Goal: Book appointment/travel/reservation

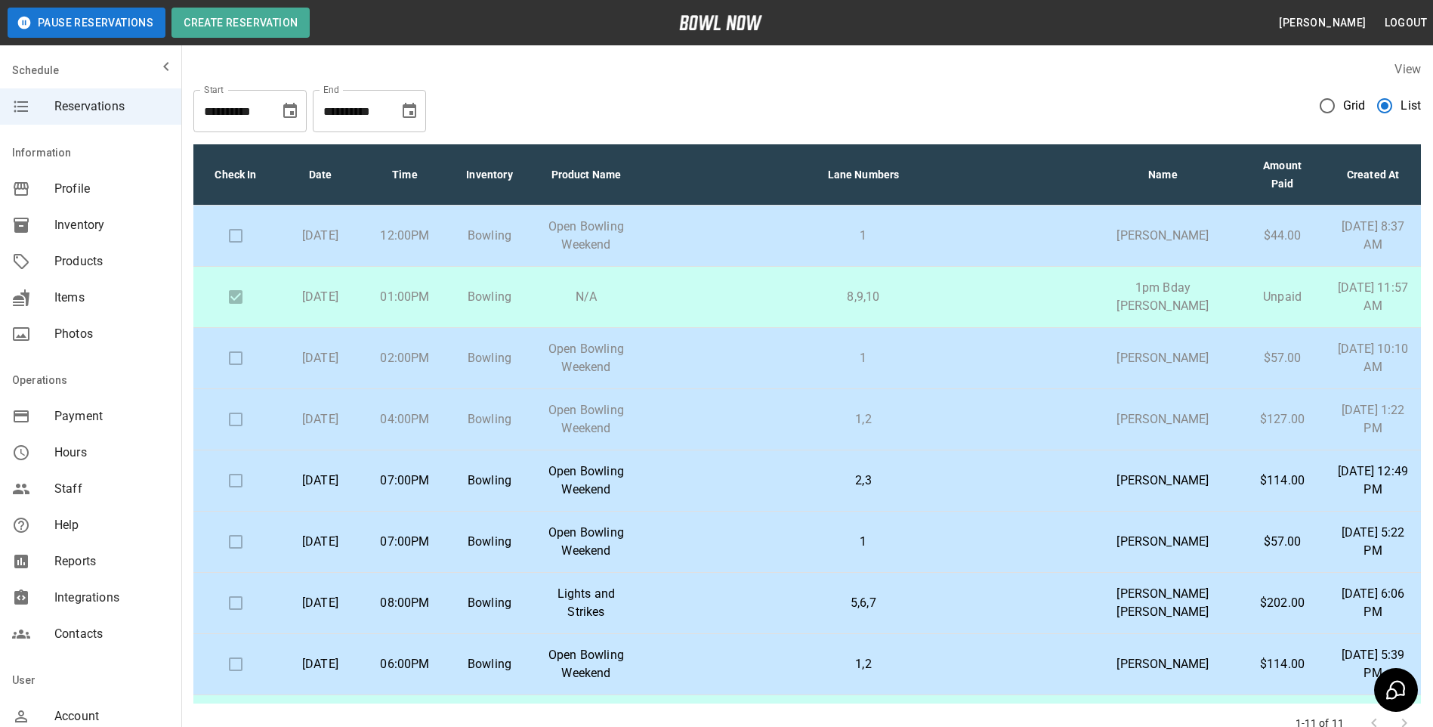
scroll to position [193, 0]
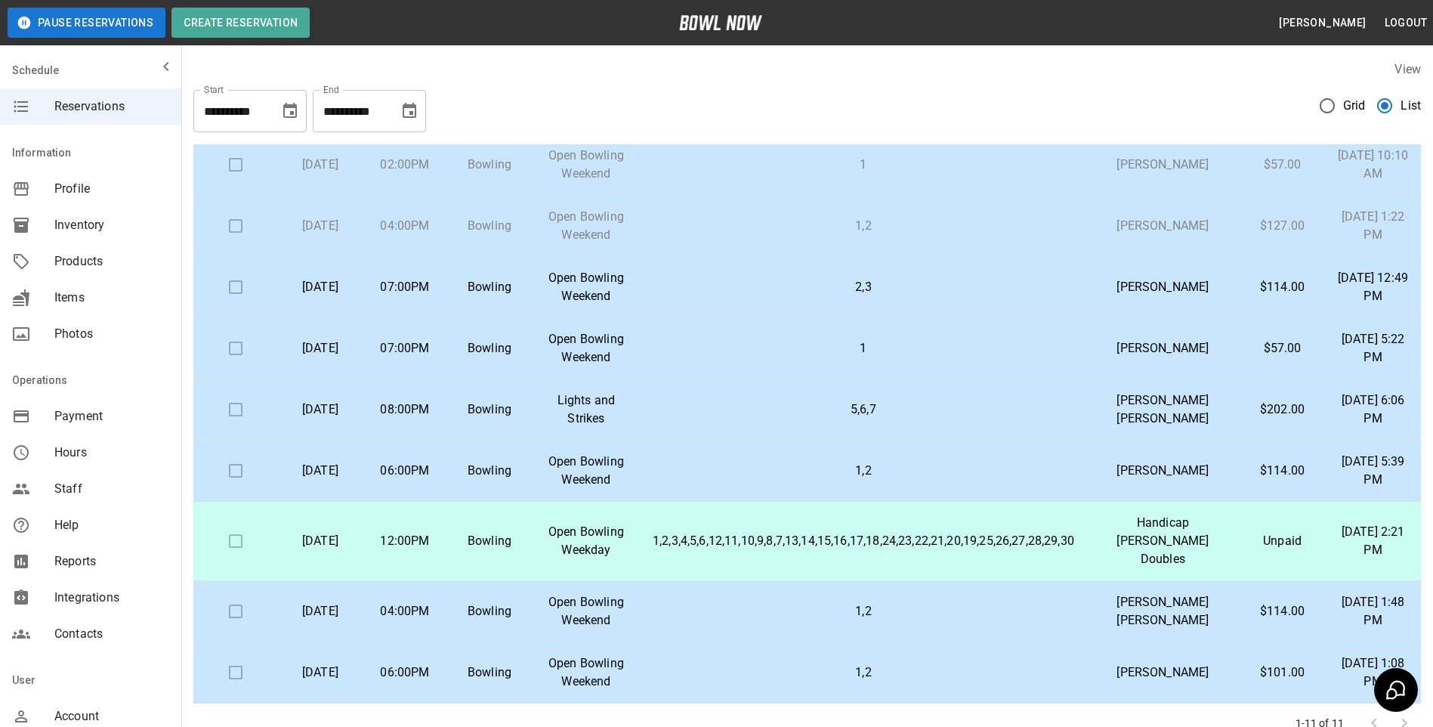
click at [363, 296] on td "[DATE]" at bounding box center [320, 287] width 85 height 61
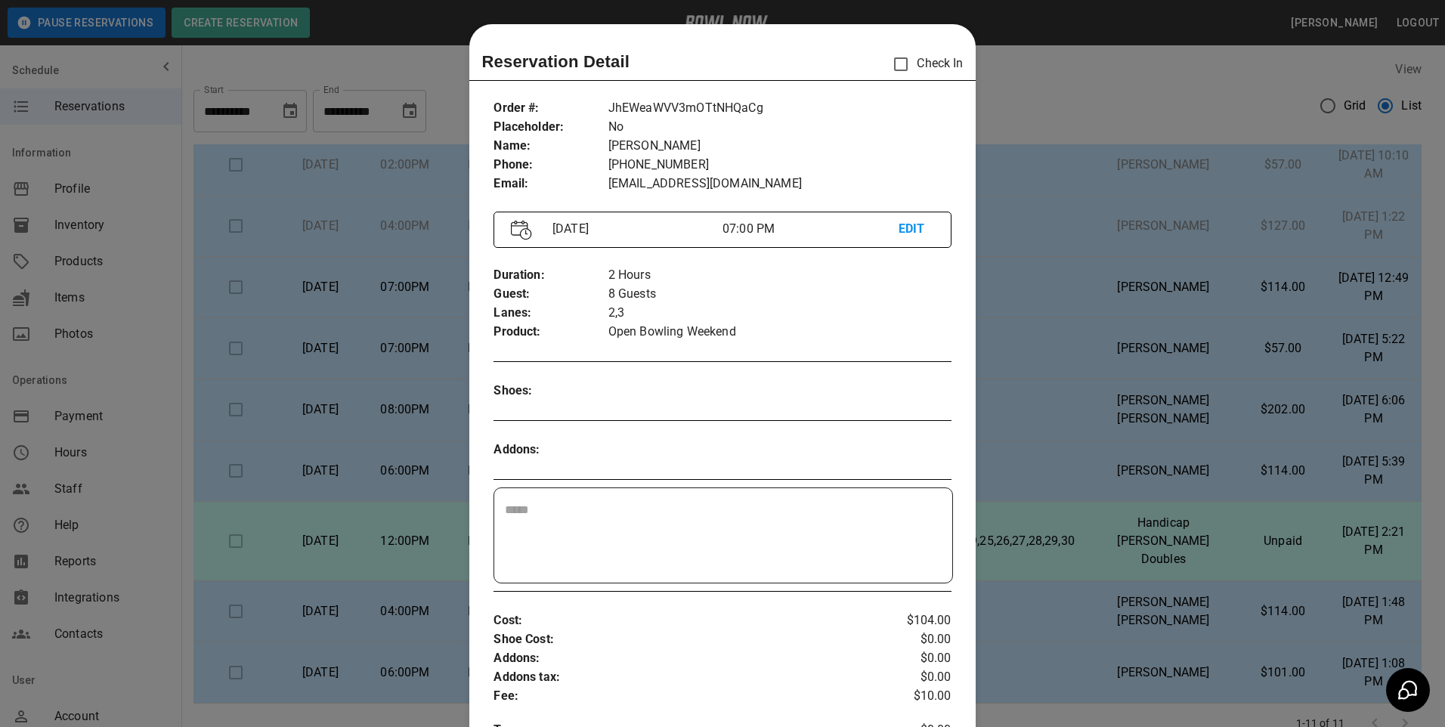
scroll to position [24, 0]
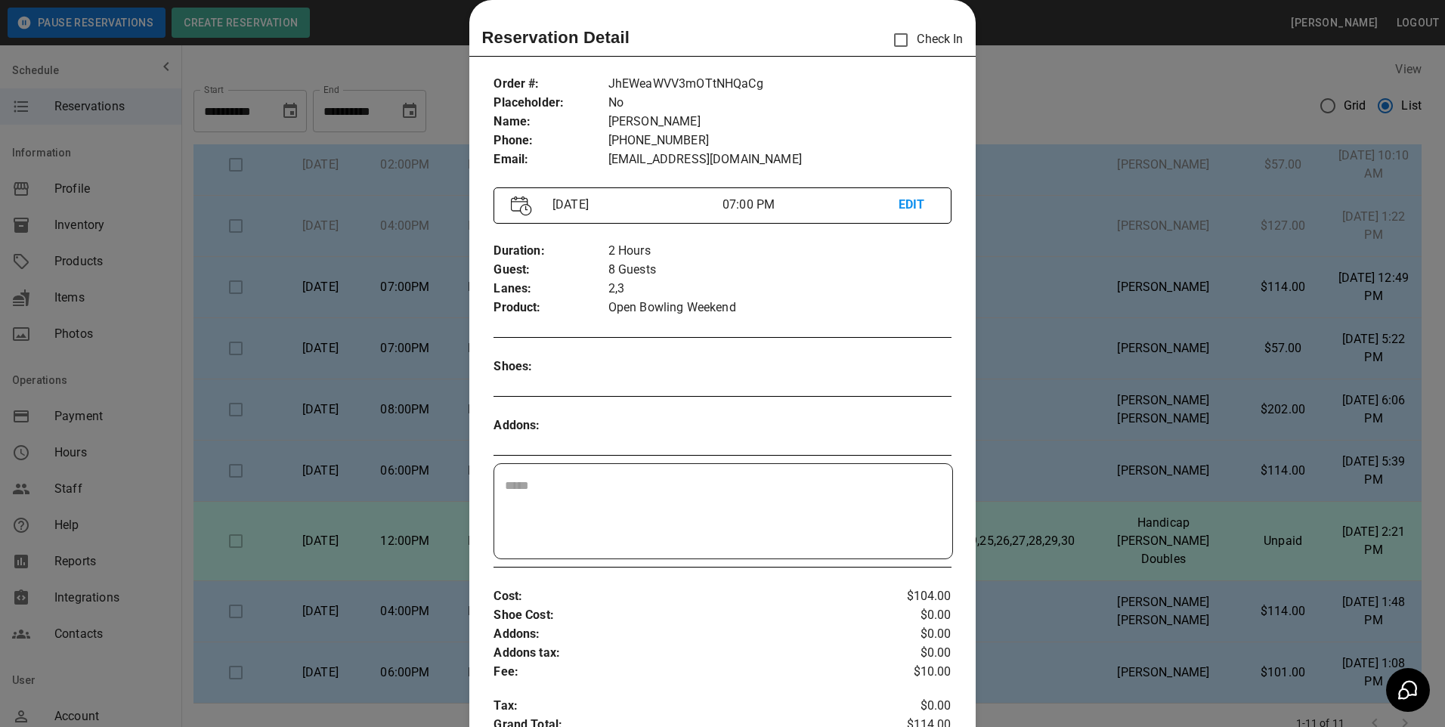
click at [382, 294] on div at bounding box center [722, 363] width 1445 height 727
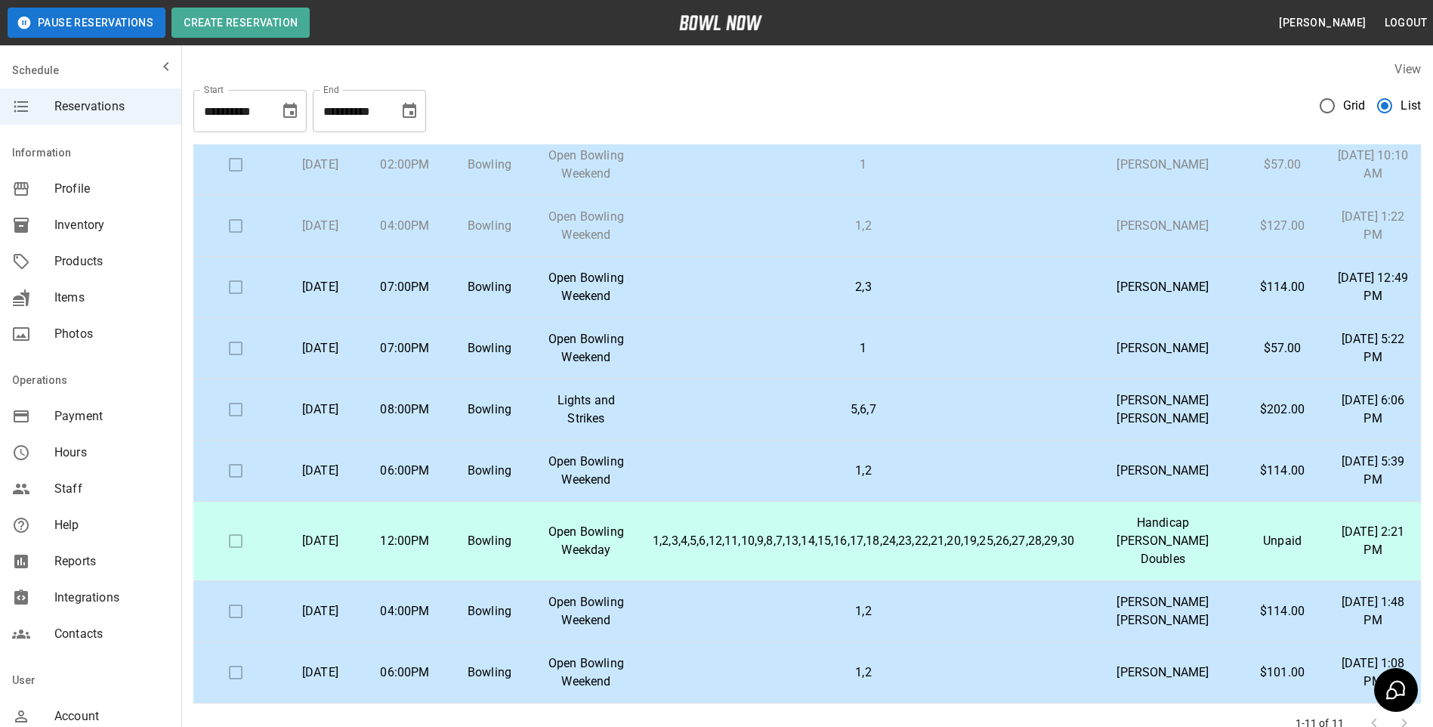
click at [351, 357] on p "[DATE]" at bounding box center [320, 348] width 60 height 18
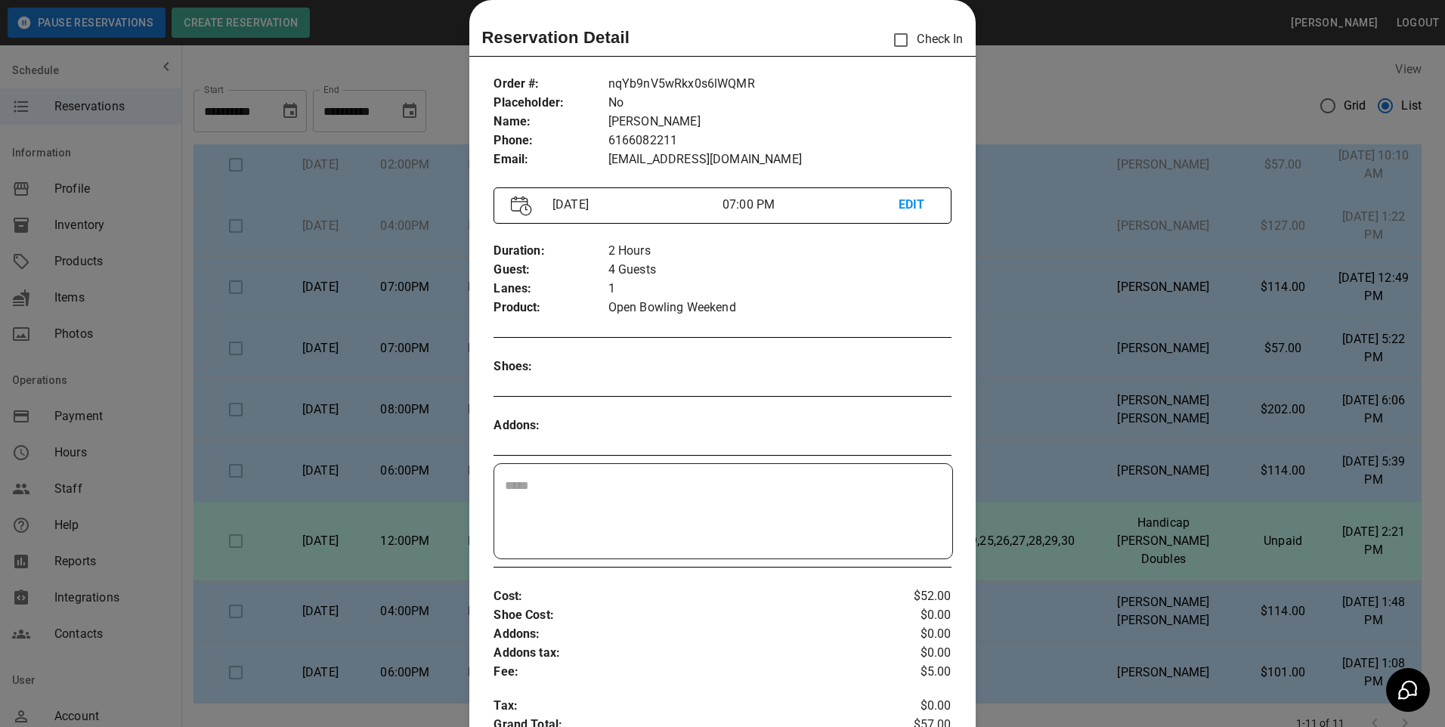
click at [354, 370] on div at bounding box center [722, 363] width 1445 height 727
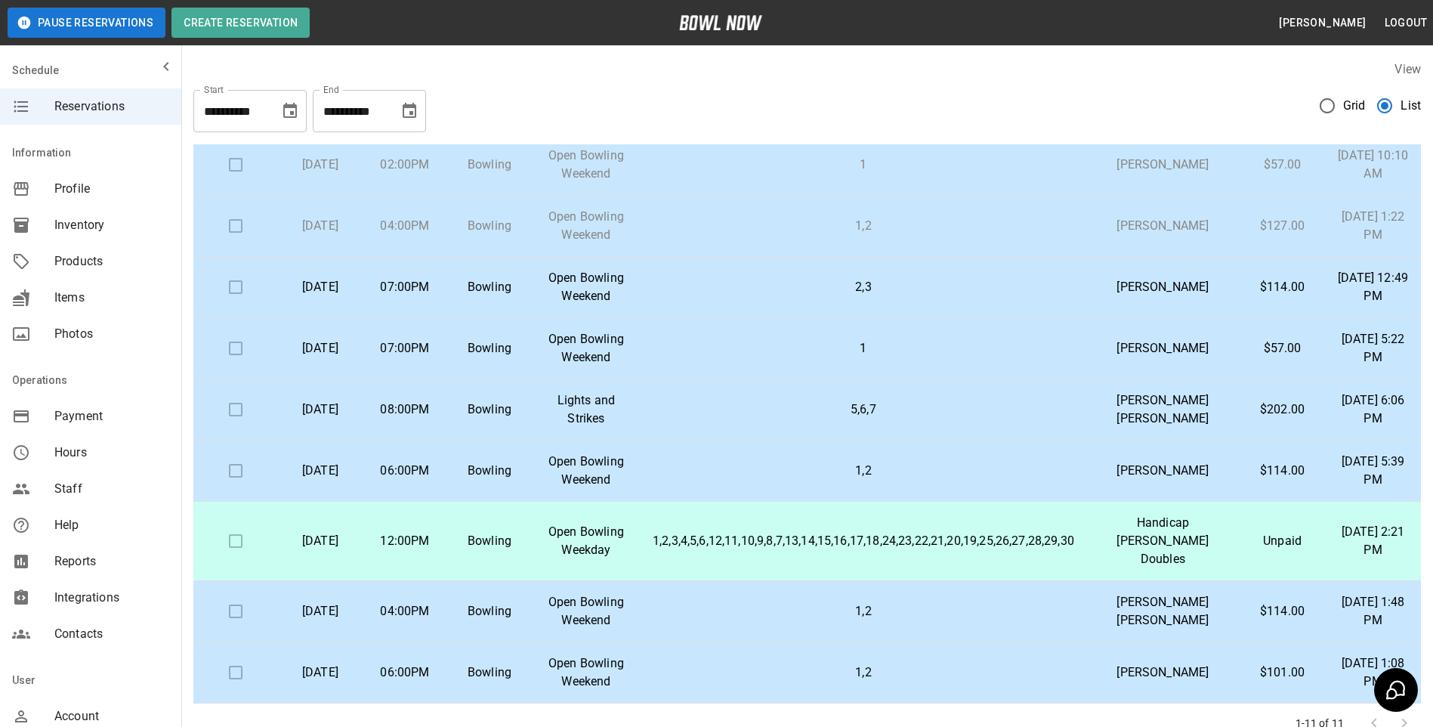
click at [351, 419] on p "[DATE]" at bounding box center [320, 409] width 60 height 18
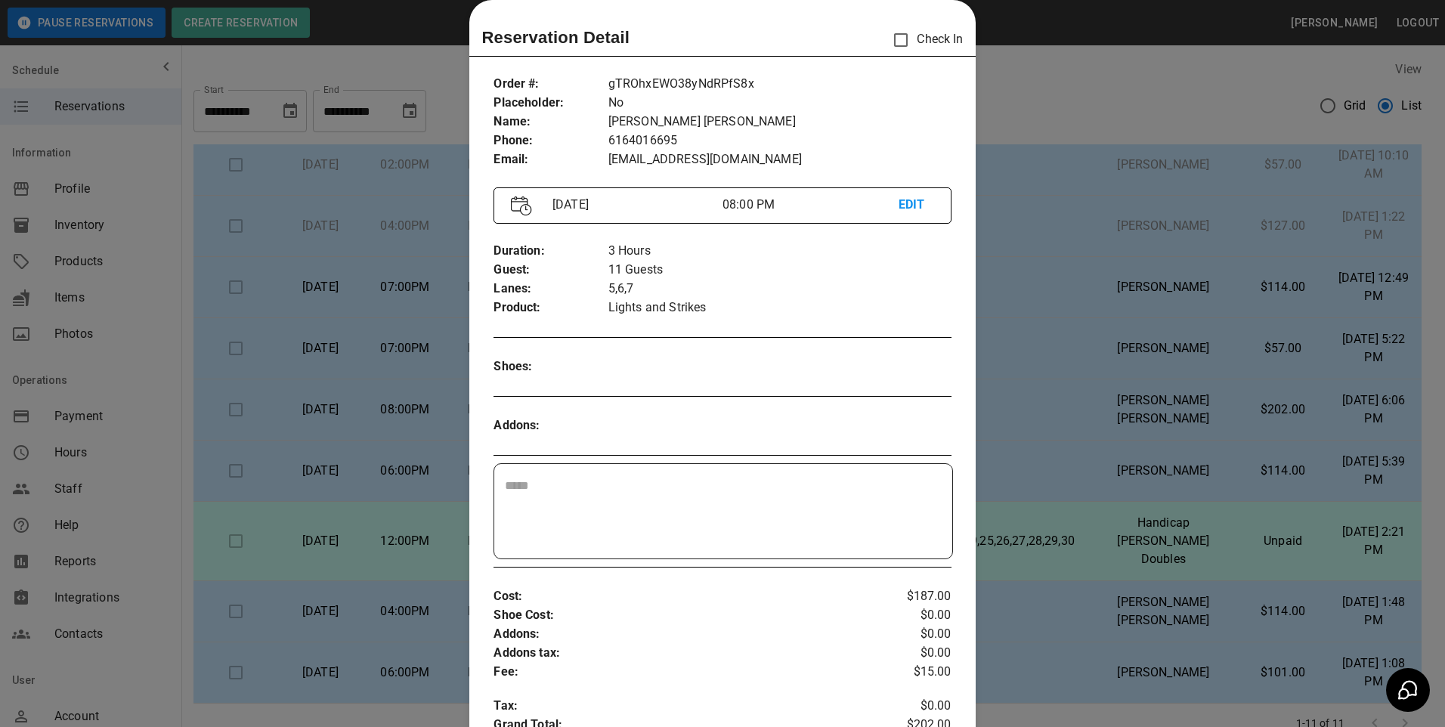
click at [367, 438] on div at bounding box center [722, 363] width 1445 height 727
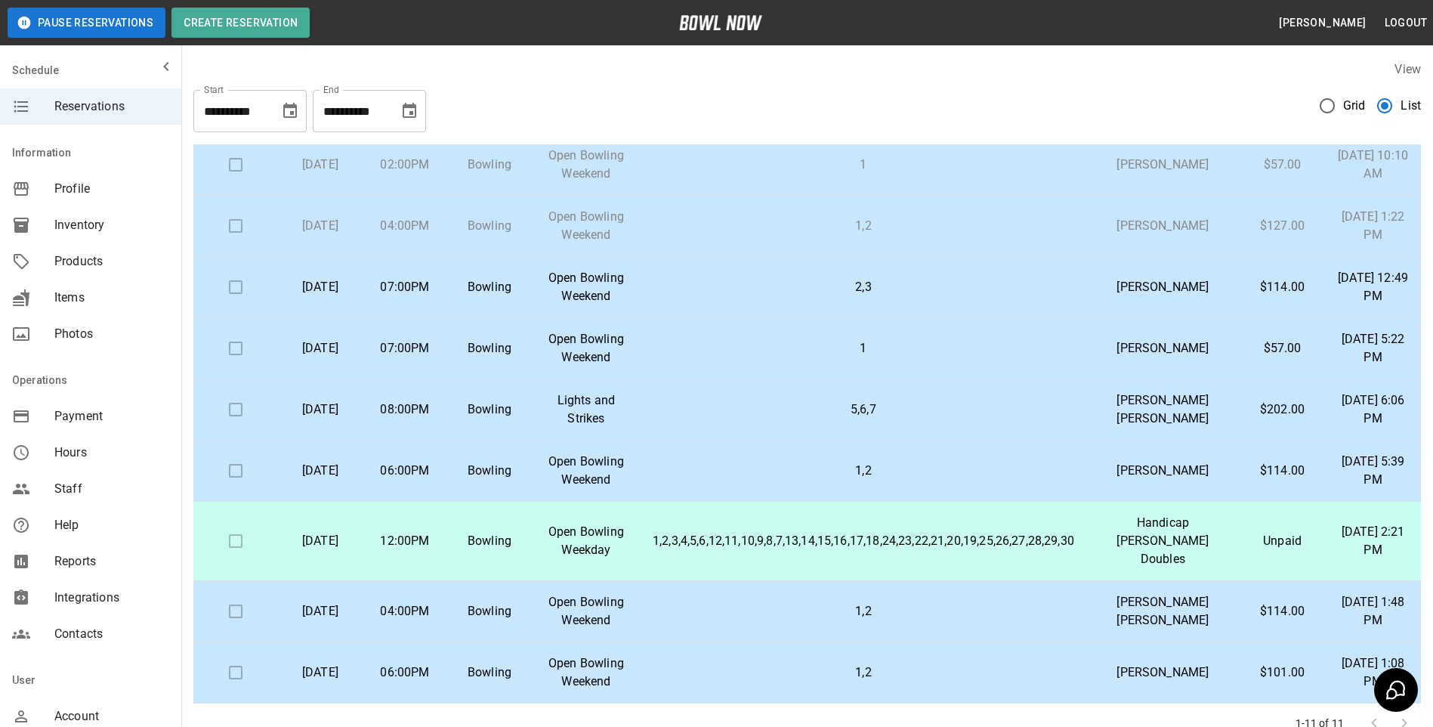
click at [1076, 315] on td "2,3" at bounding box center [864, 287] width 446 height 61
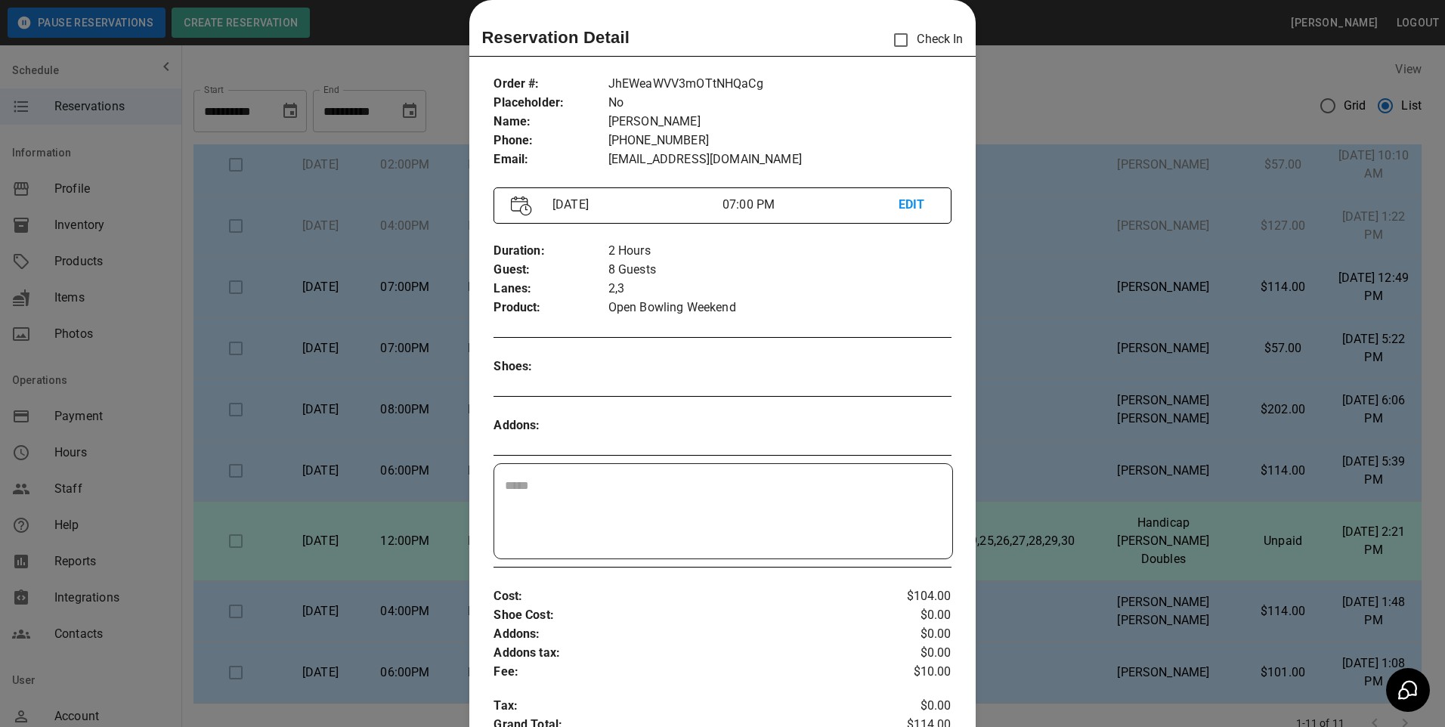
click at [1046, 108] on div at bounding box center [722, 363] width 1445 height 727
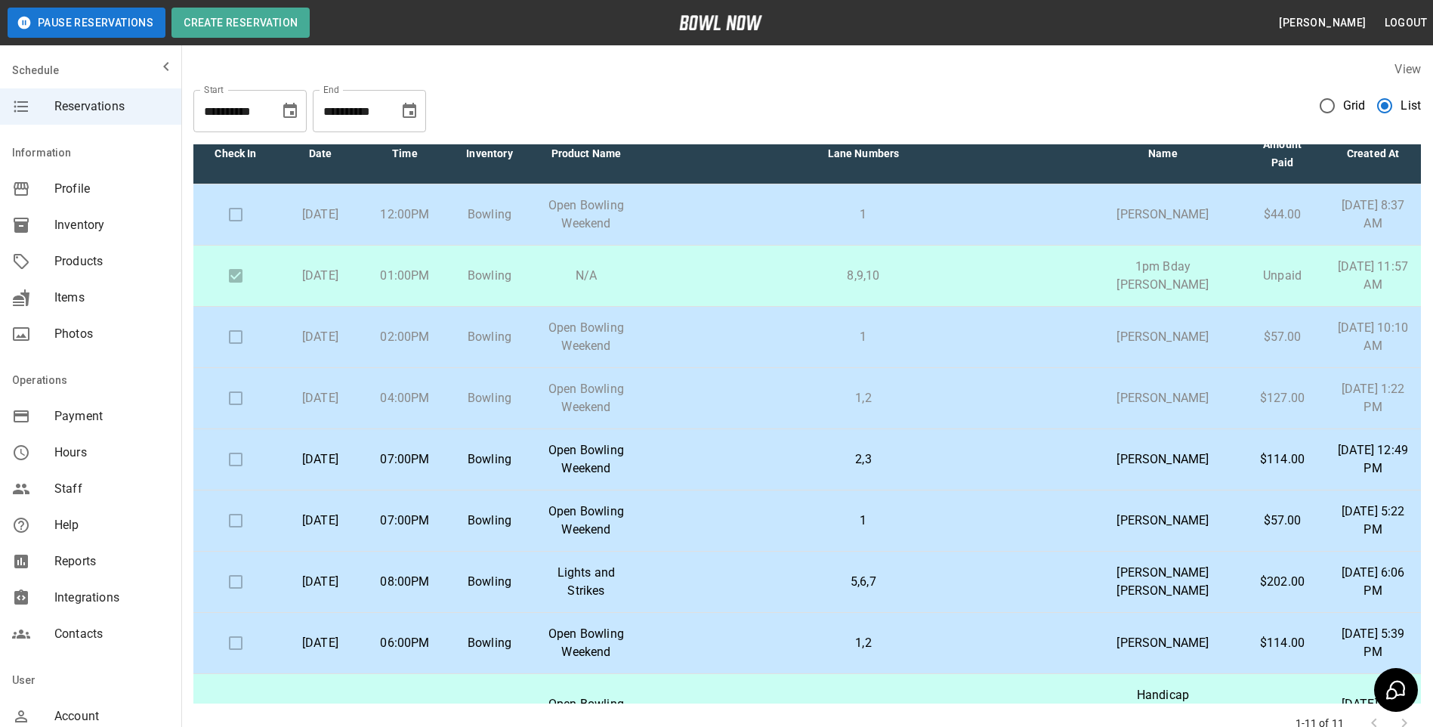
scroll to position [0, 0]
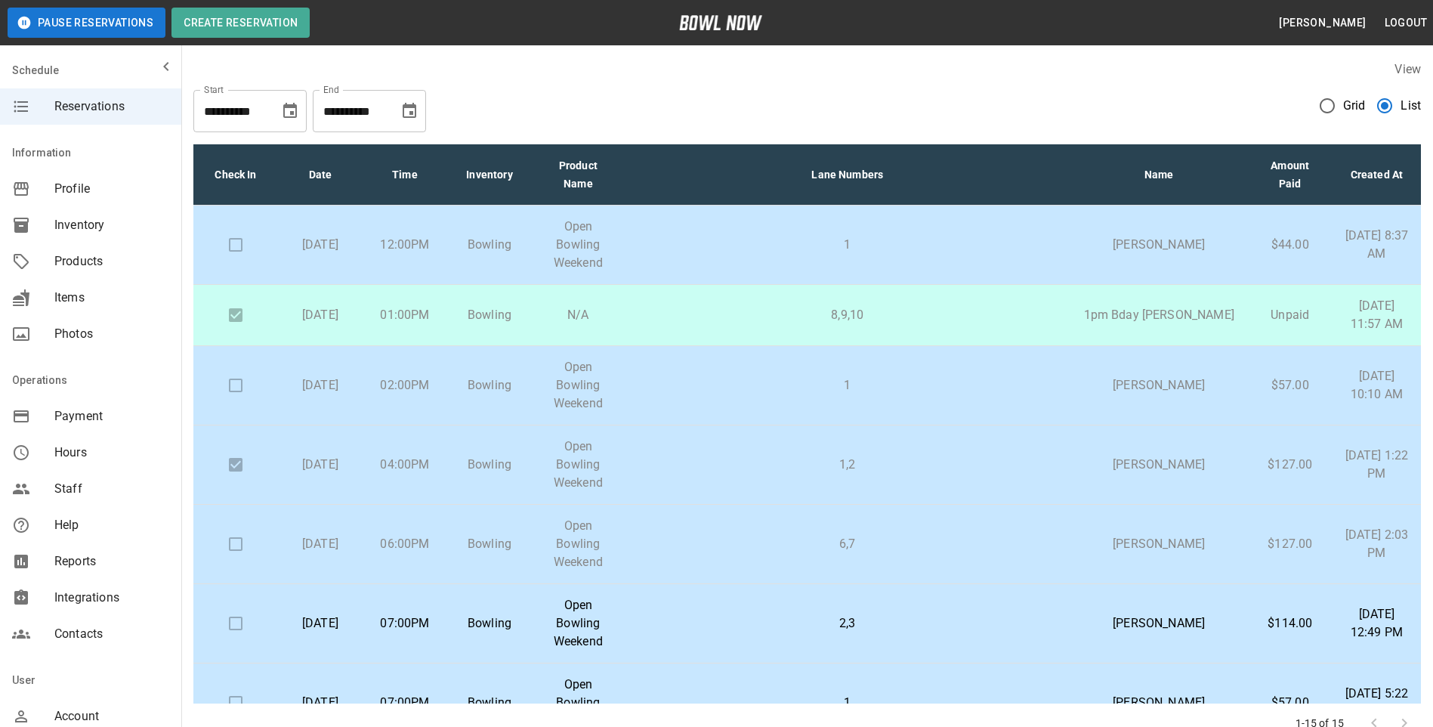
click at [929, 535] on p "6,7" at bounding box center [848, 544] width 422 height 18
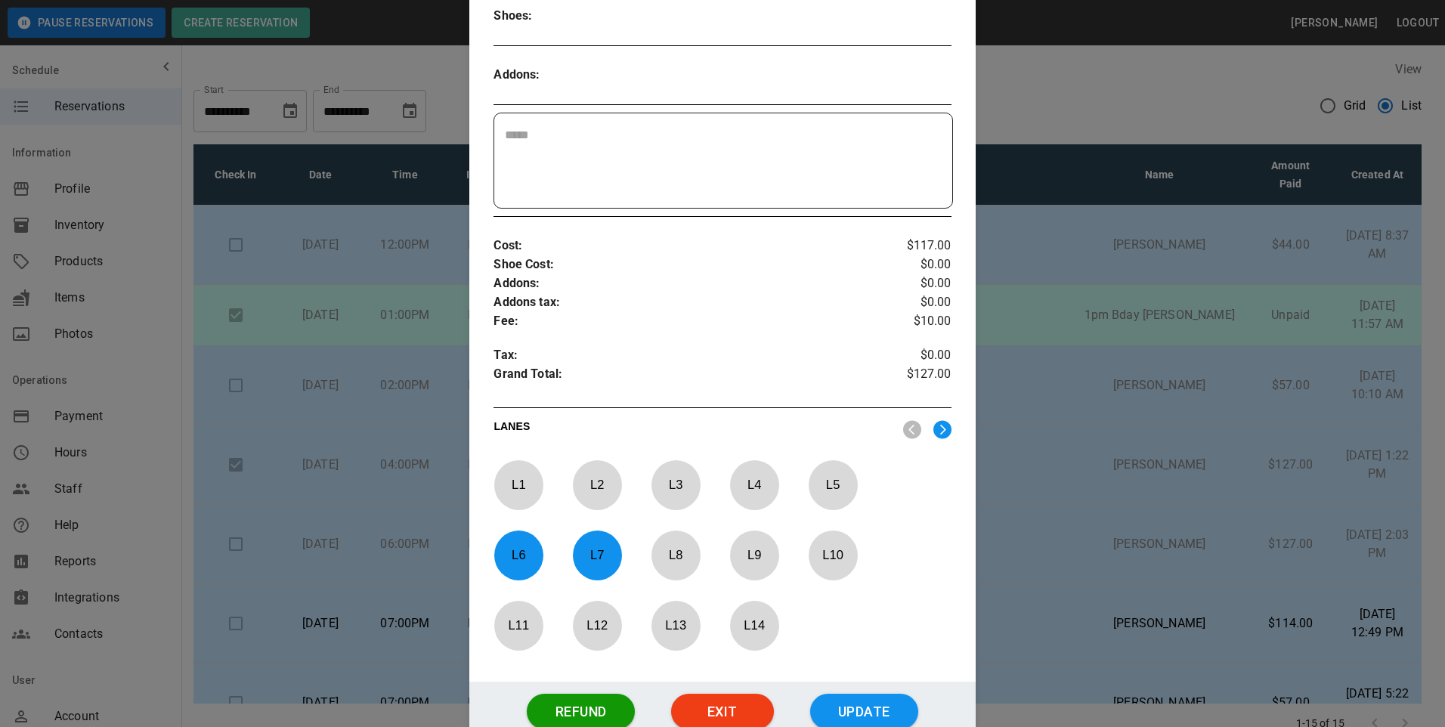
scroll to position [494, 0]
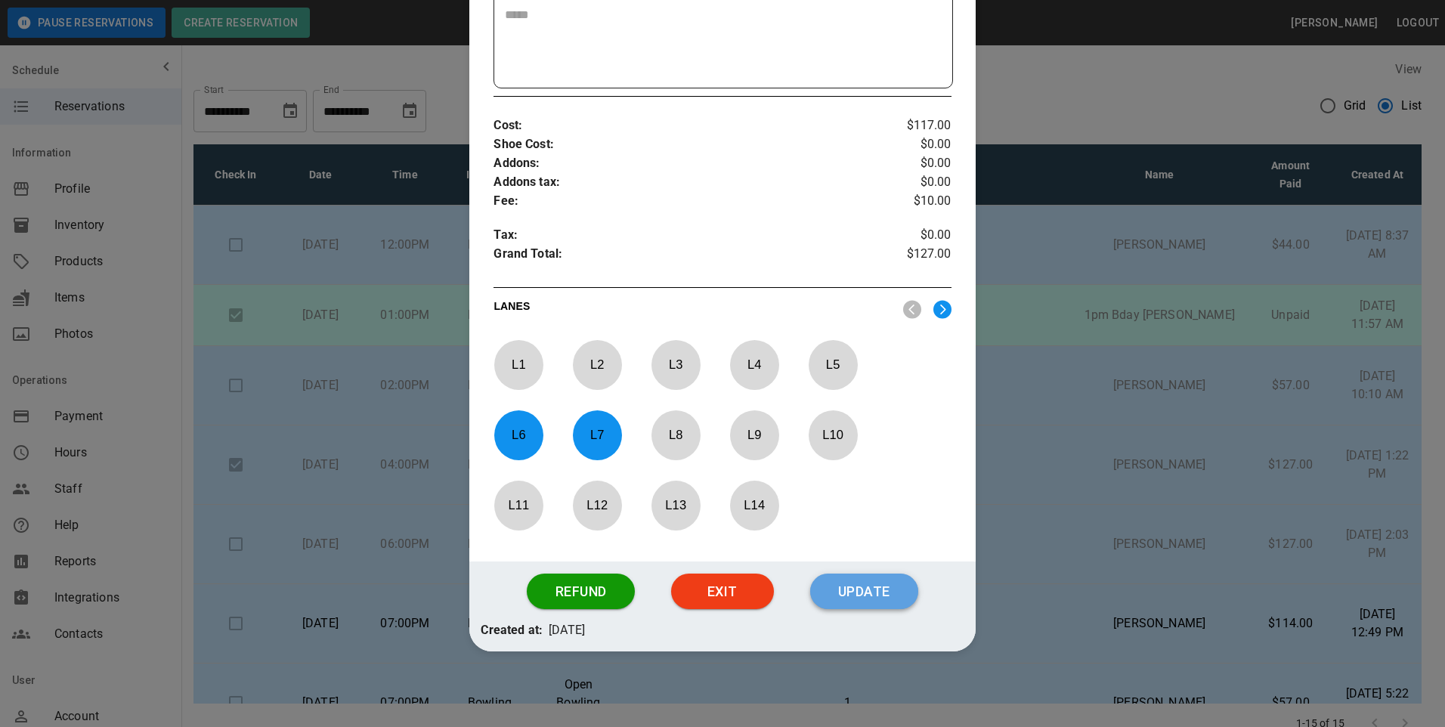
drag, startPoint x: 853, startPoint y: 593, endPoint x: 851, endPoint y: 583, distance: 10.7
click at [851, 584] on button "Update" at bounding box center [864, 591] width 108 height 36
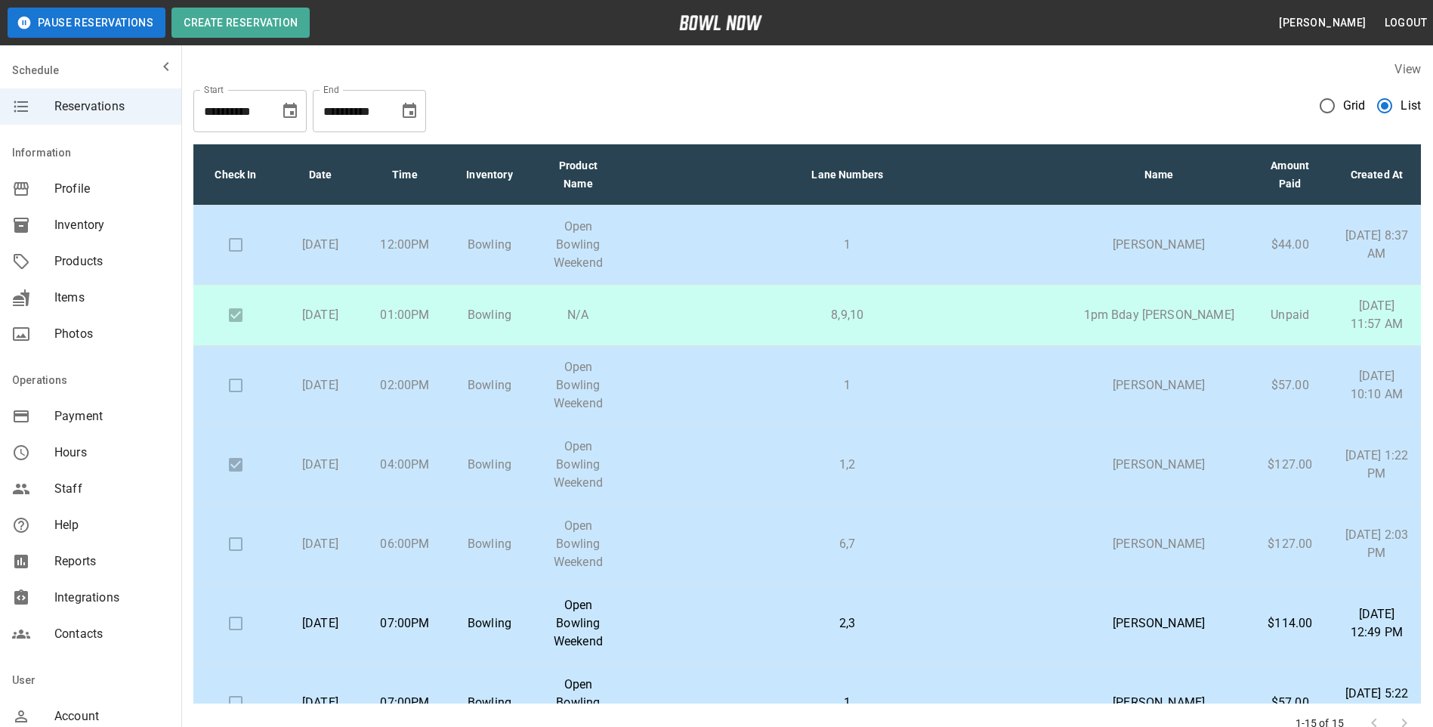
click at [1016, 535] on p "6,7" at bounding box center [848, 544] width 422 height 18
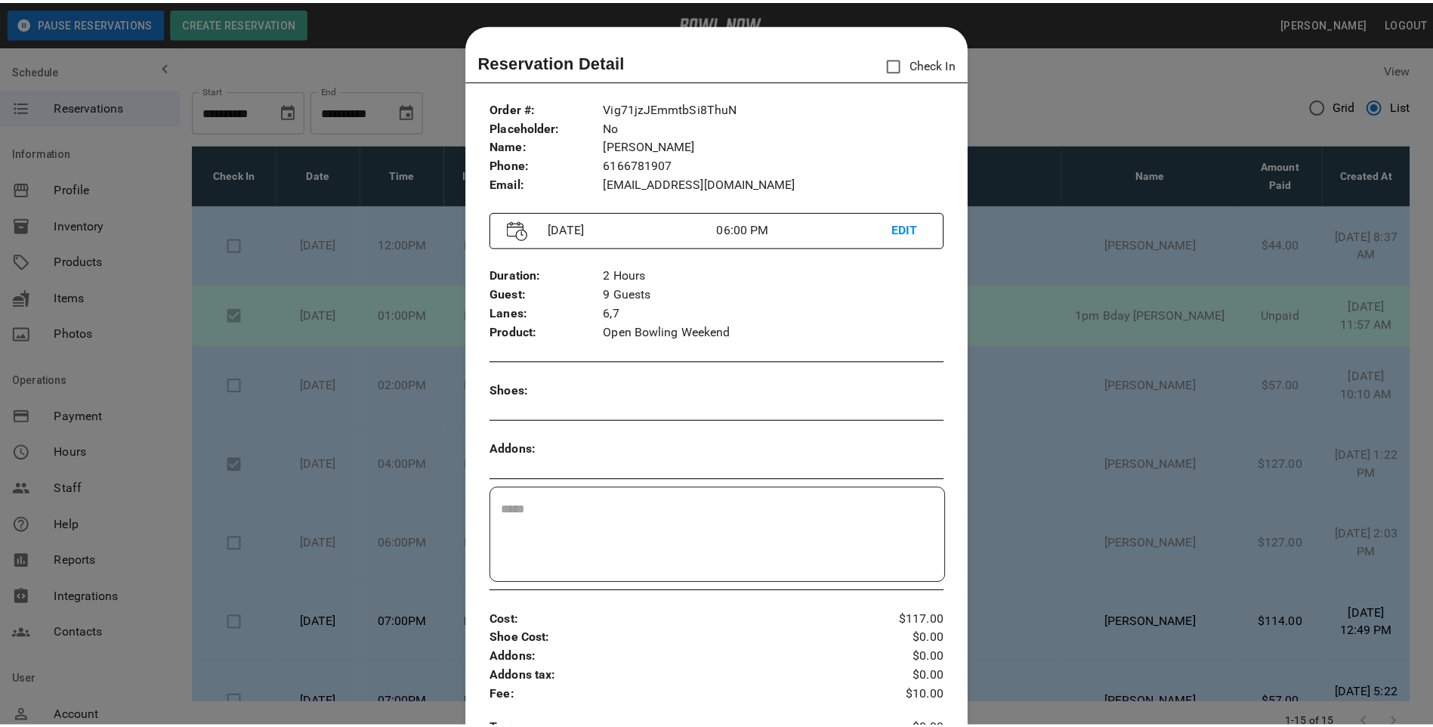
scroll to position [24, 0]
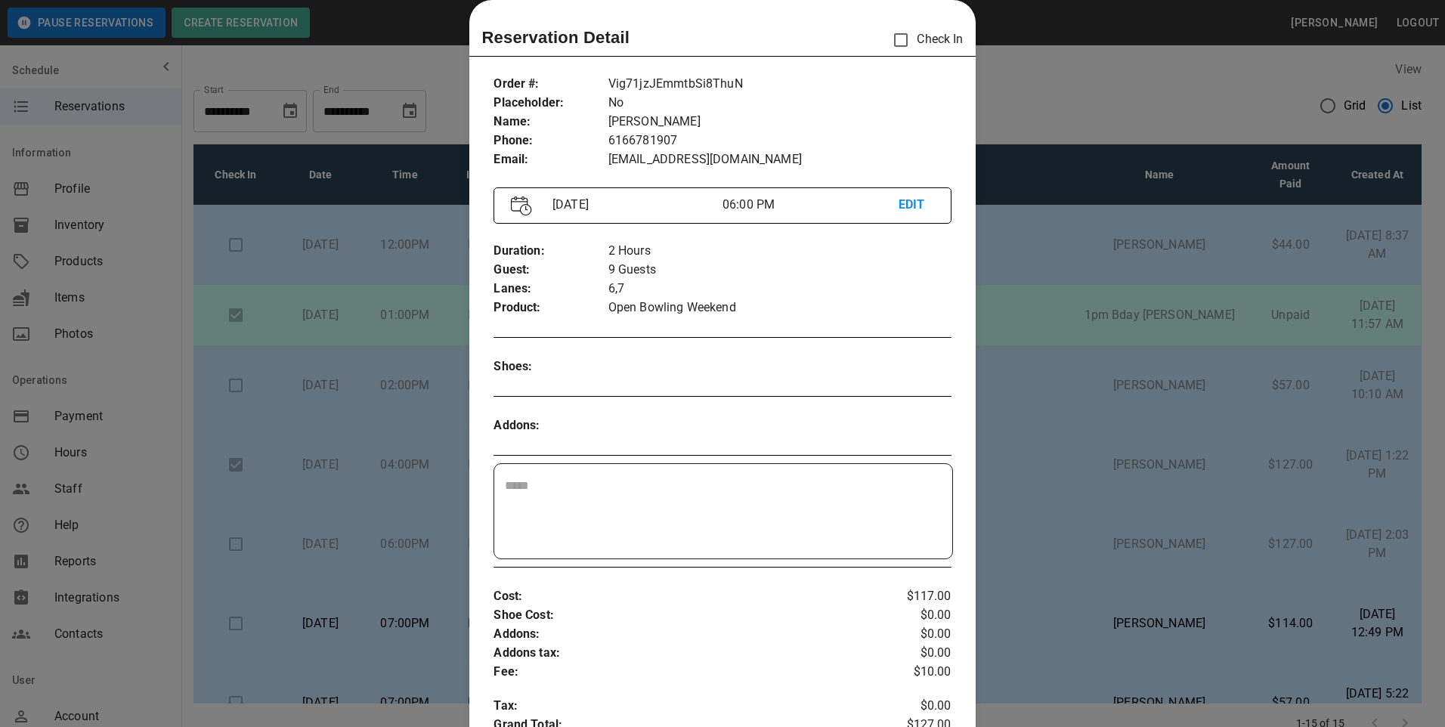
click at [1063, 95] on div at bounding box center [722, 363] width 1445 height 727
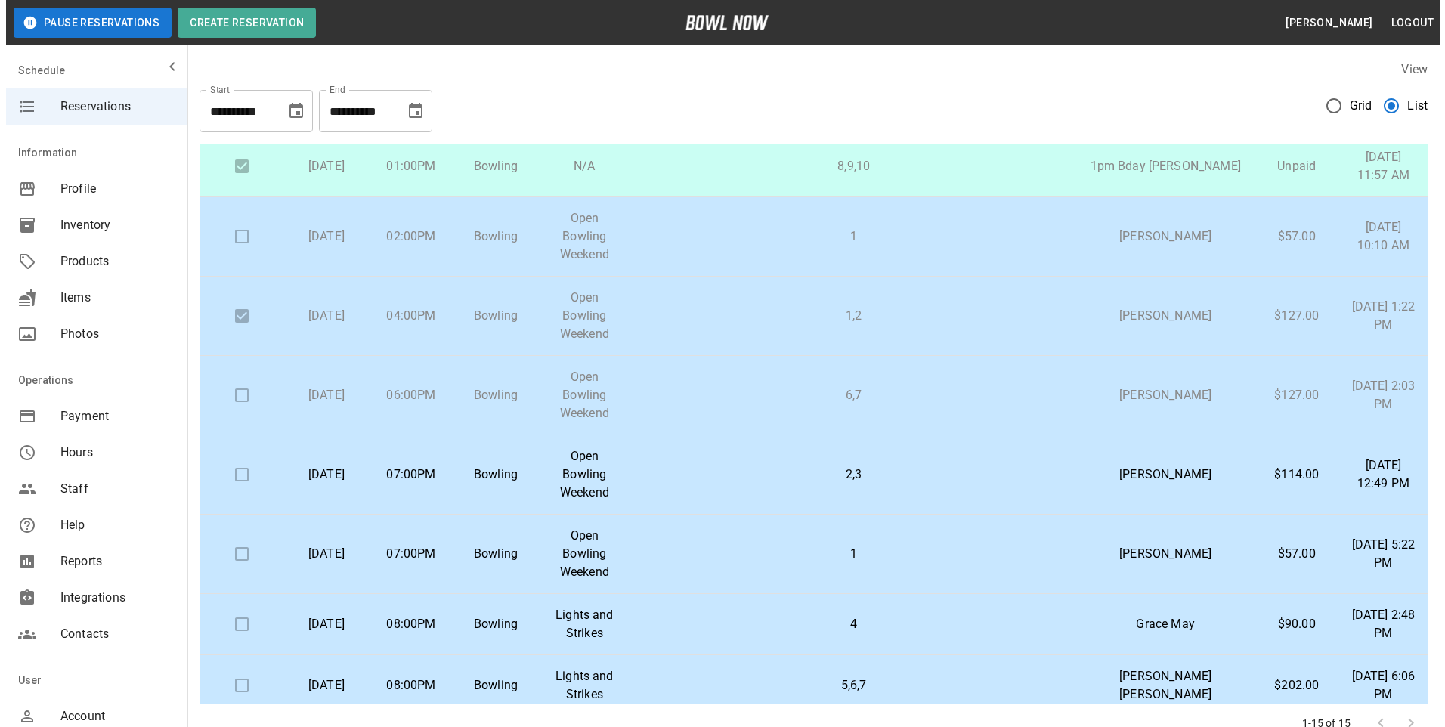
scroll to position [151, 0]
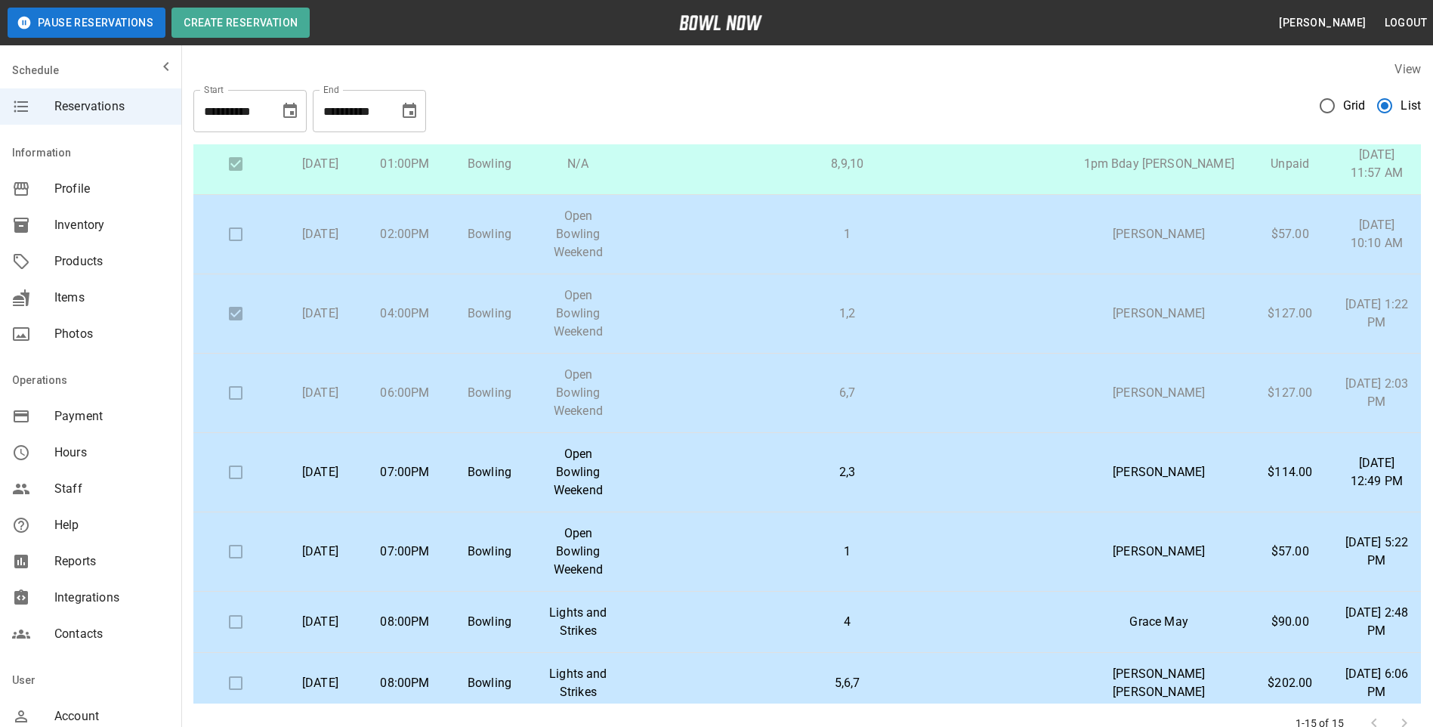
click at [996, 512] on td "1" at bounding box center [848, 551] width 446 height 79
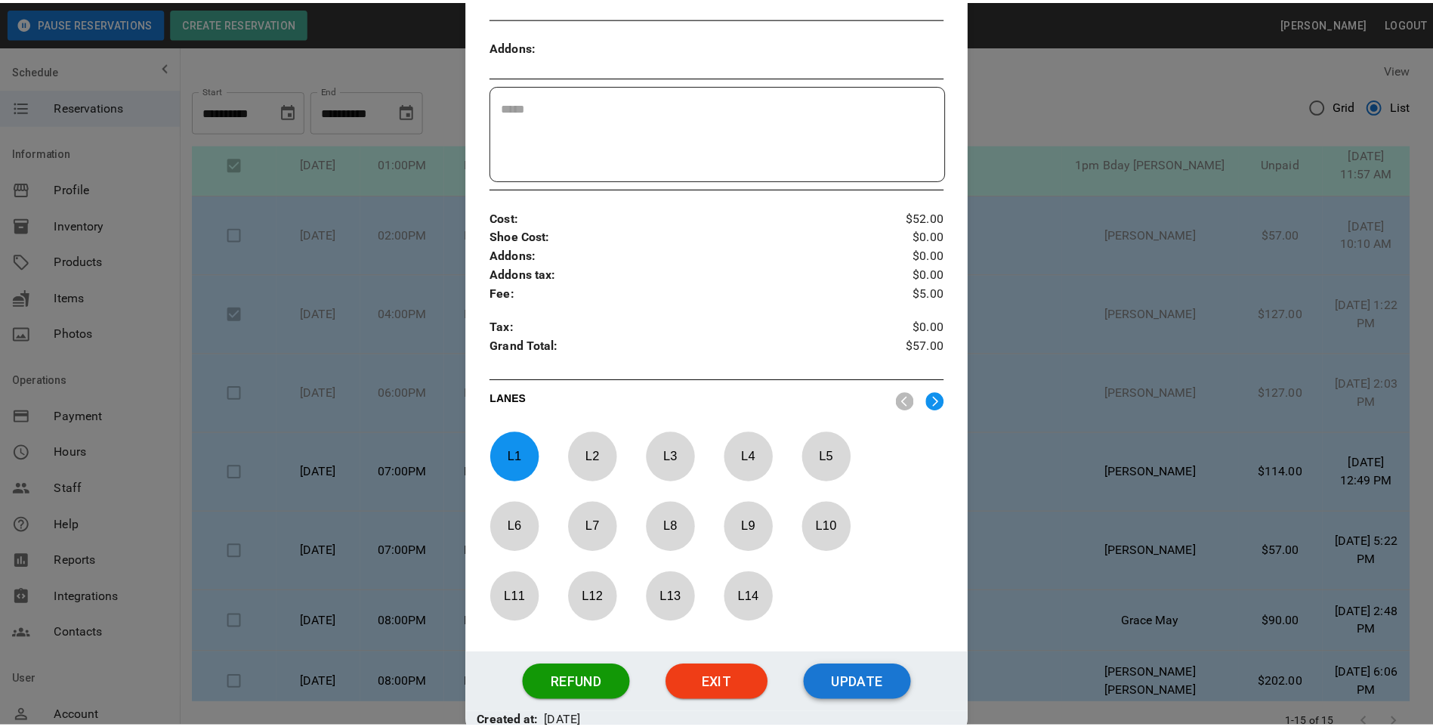
scroll to position [403, 0]
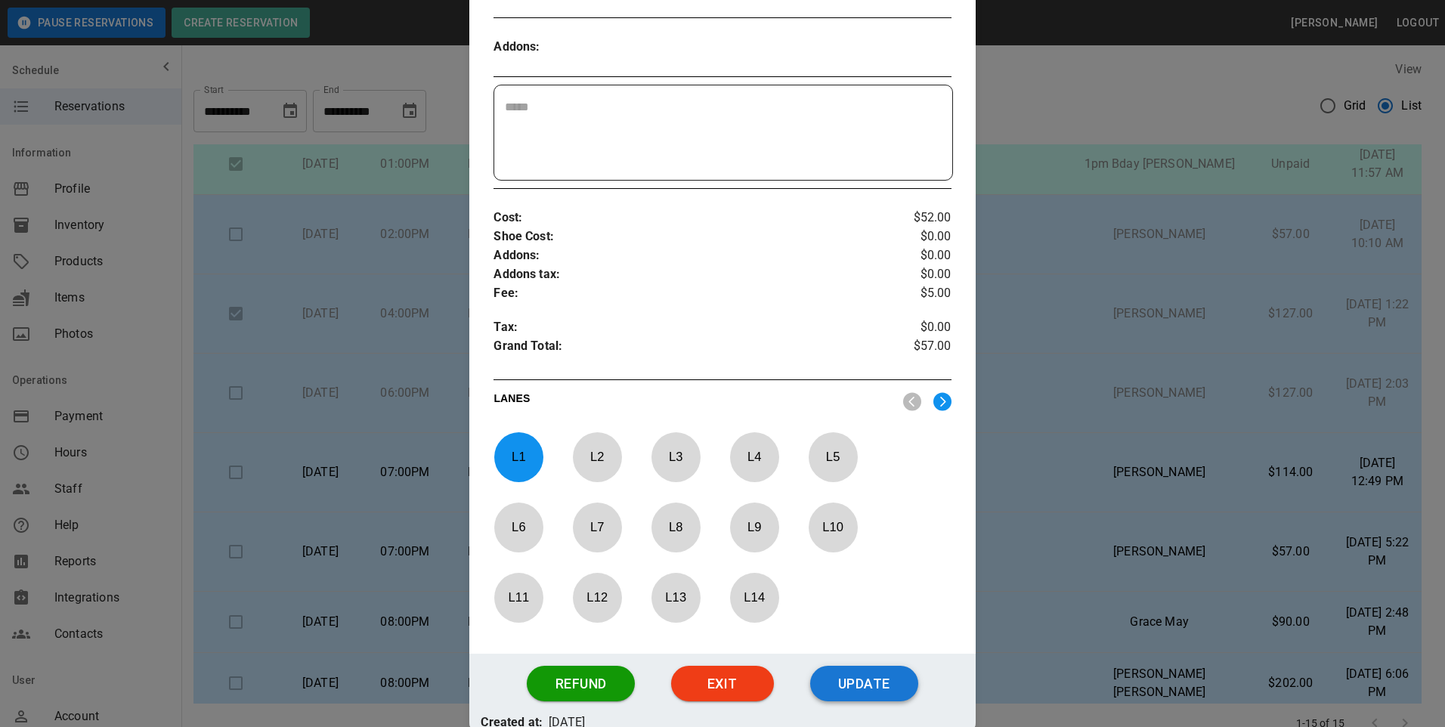
click at [842, 685] on button "Update" at bounding box center [864, 684] width 108 height 36
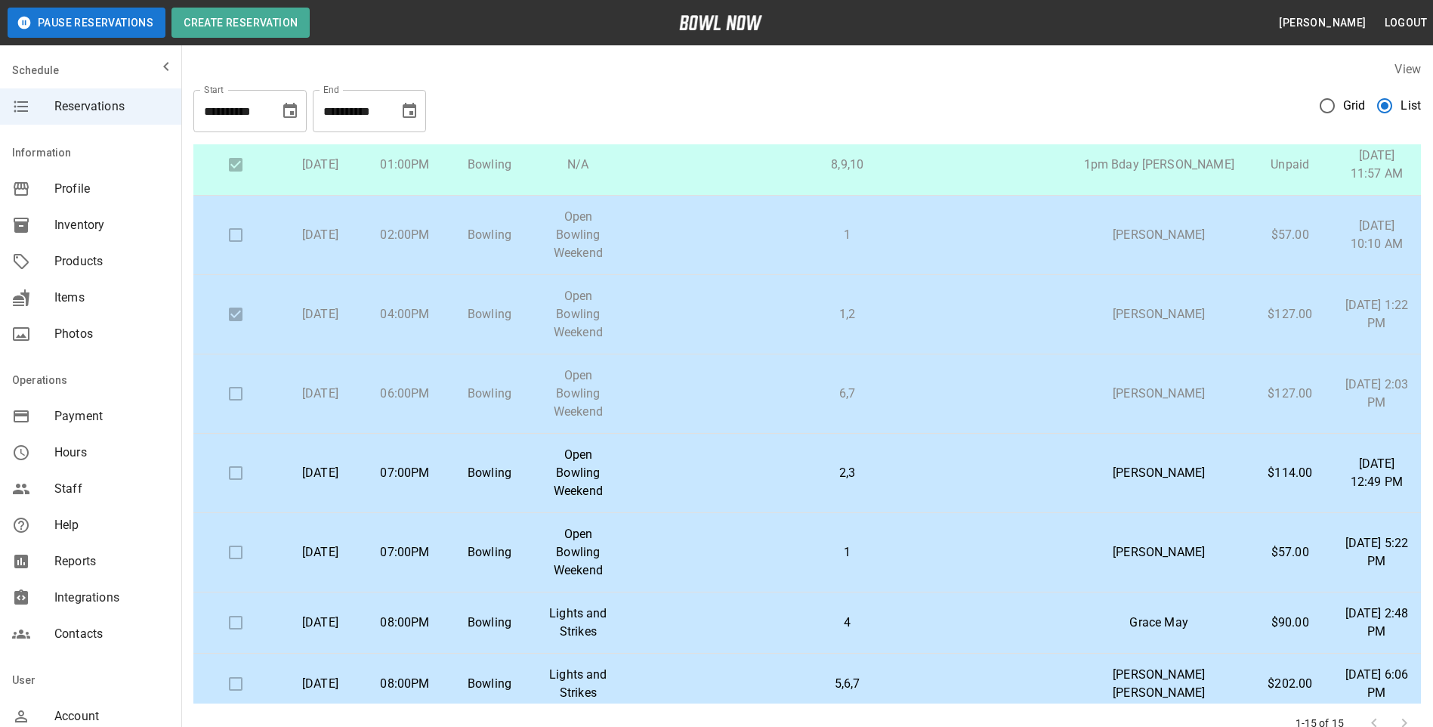
scroll to position [151, 0]
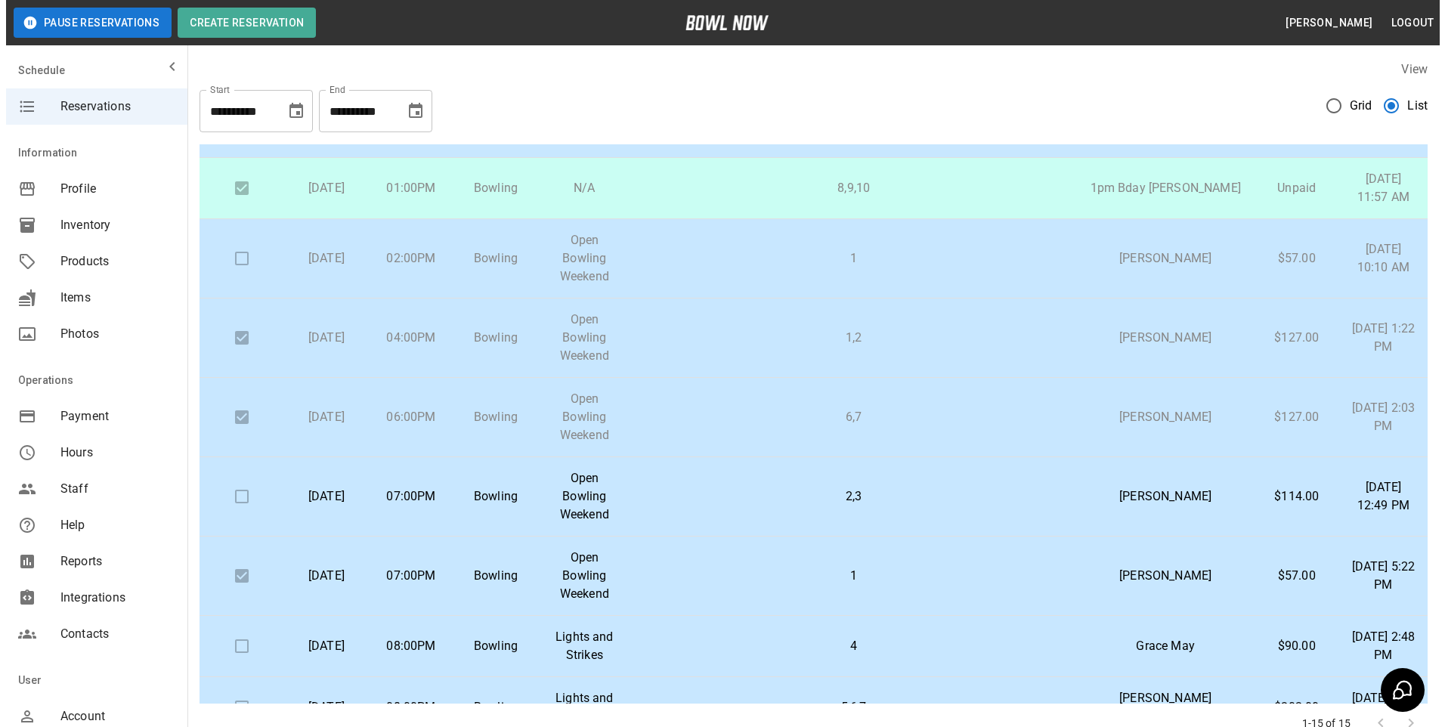
scroll to position [151, 0]
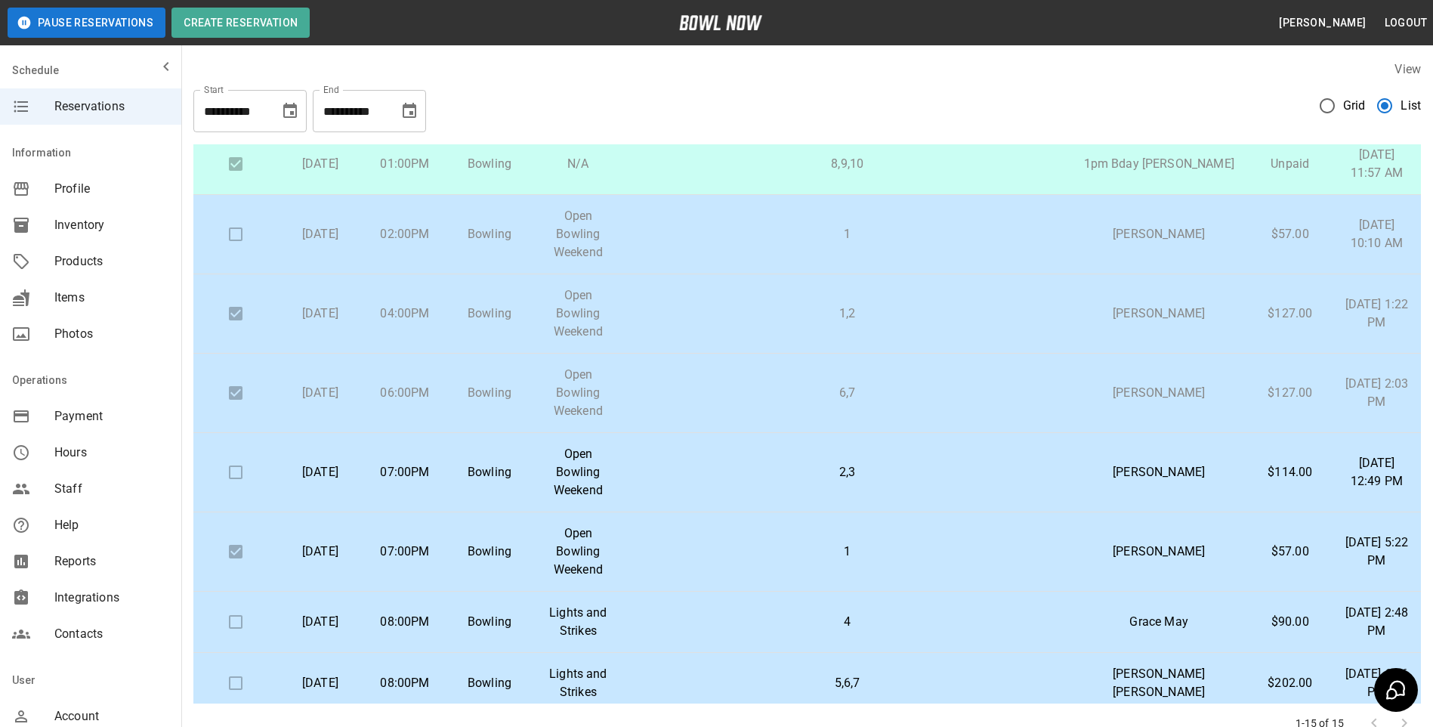
click at [747, 463] on p "2,3" at bounding box center [848, 472] width 422 height 18
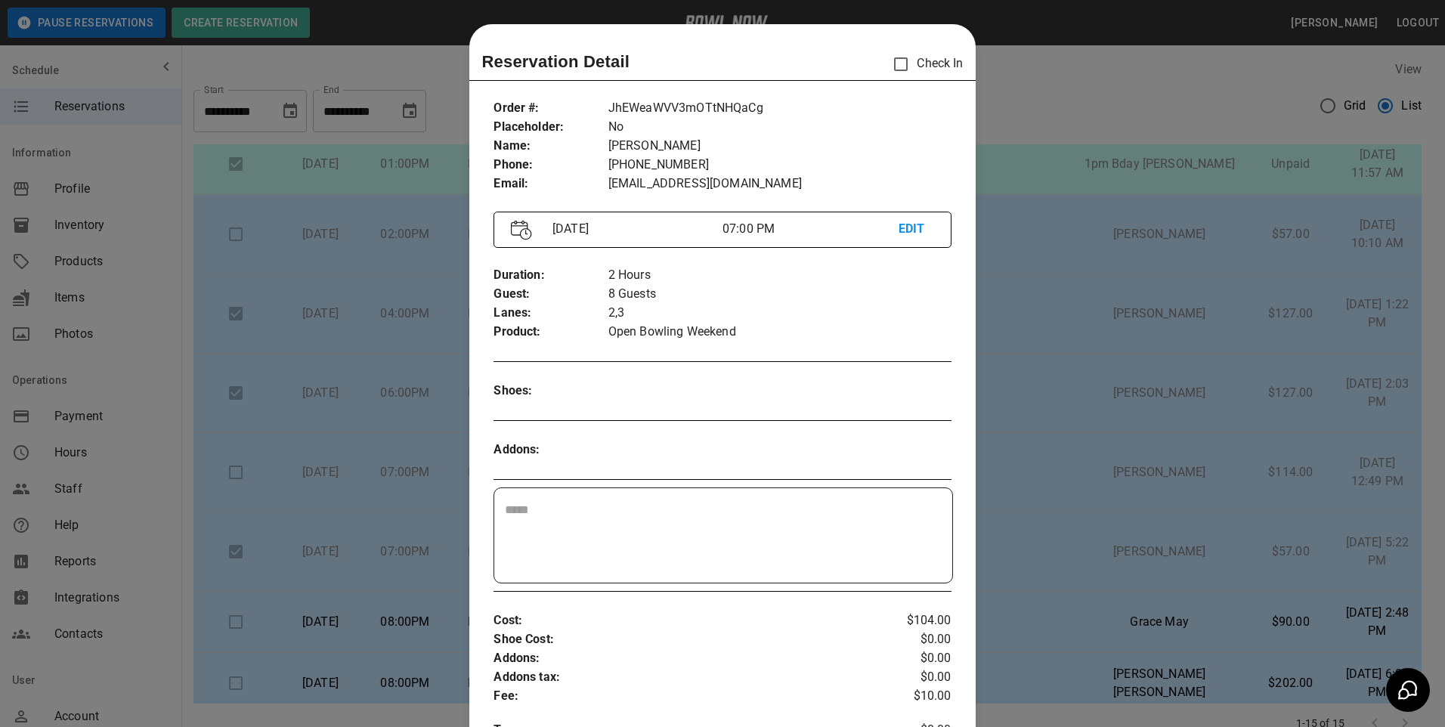
scroll to position [24, 0]
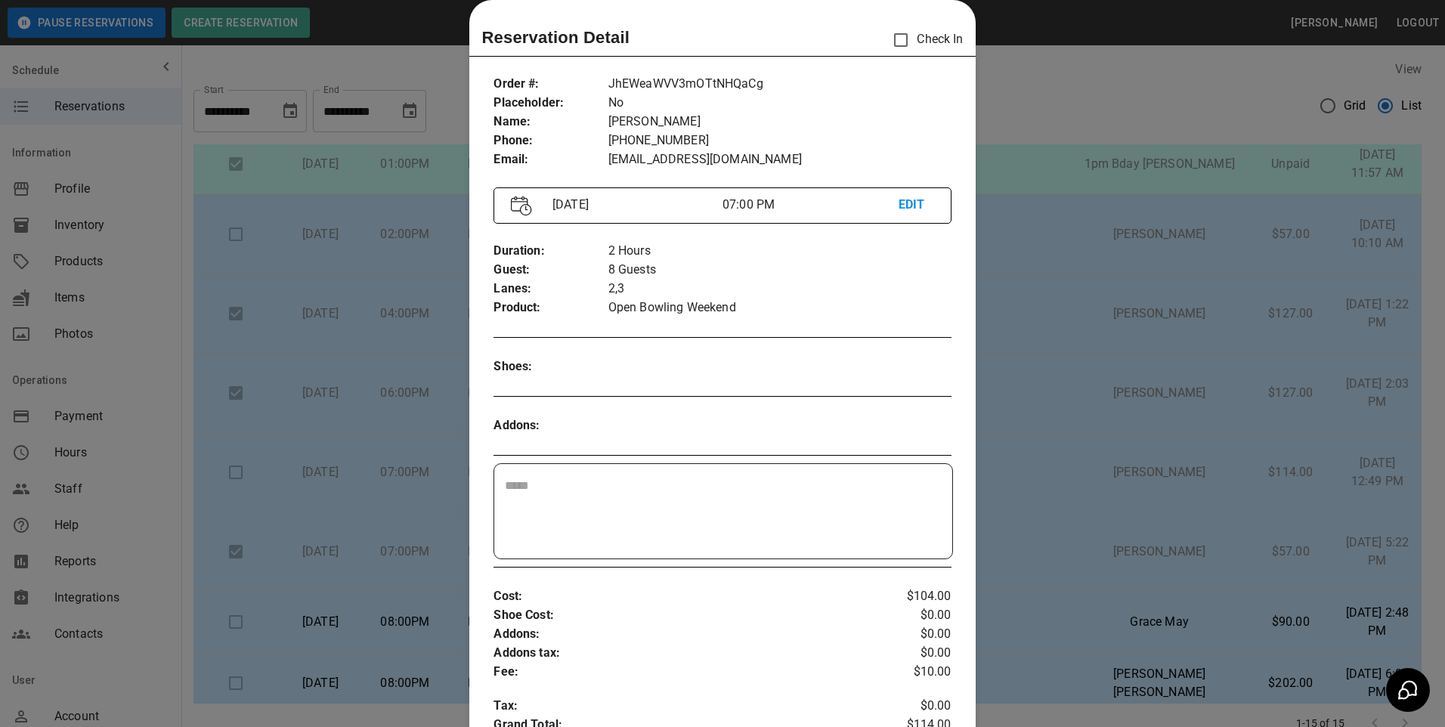
click at [1118, 459] on div at bounding box center [722, 363] width 1445 height 727
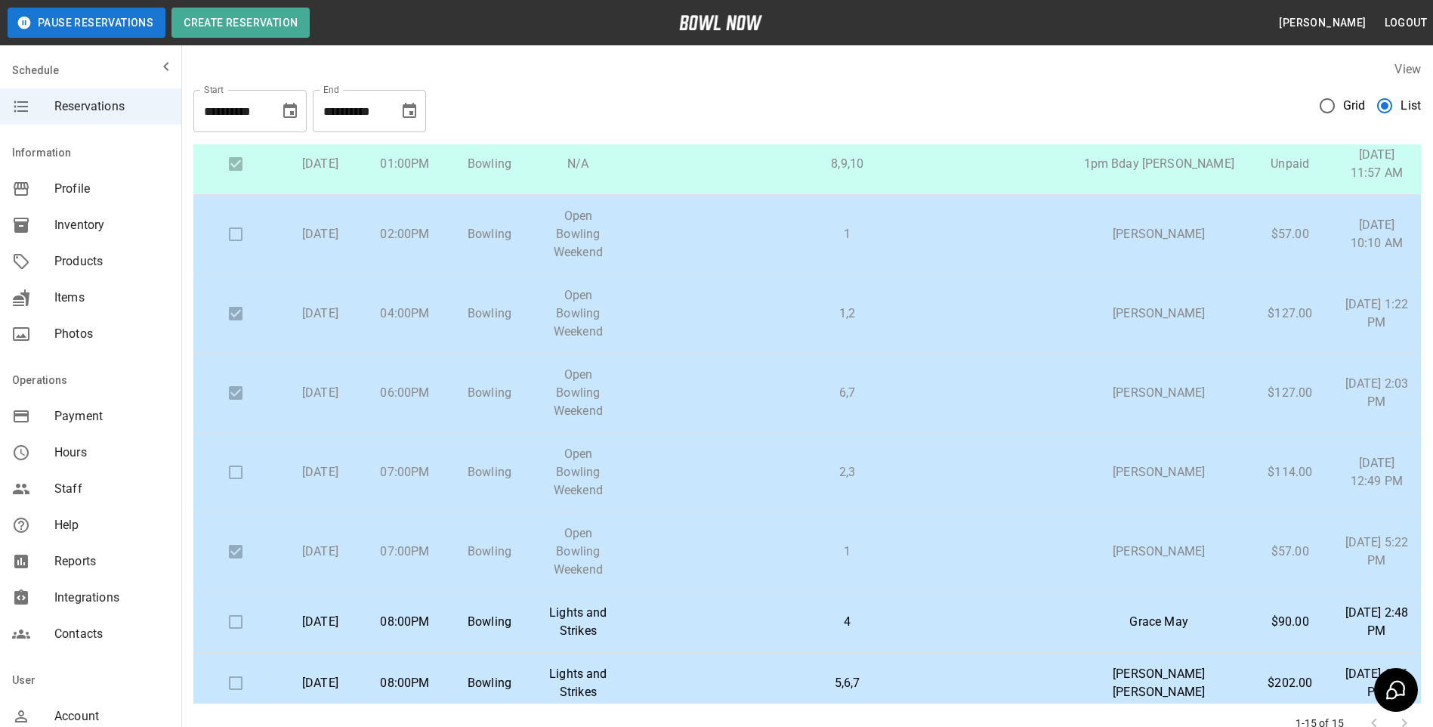
click at [764, 463] on p "2,3" at bounding box center [848, 472] width 422 height 18
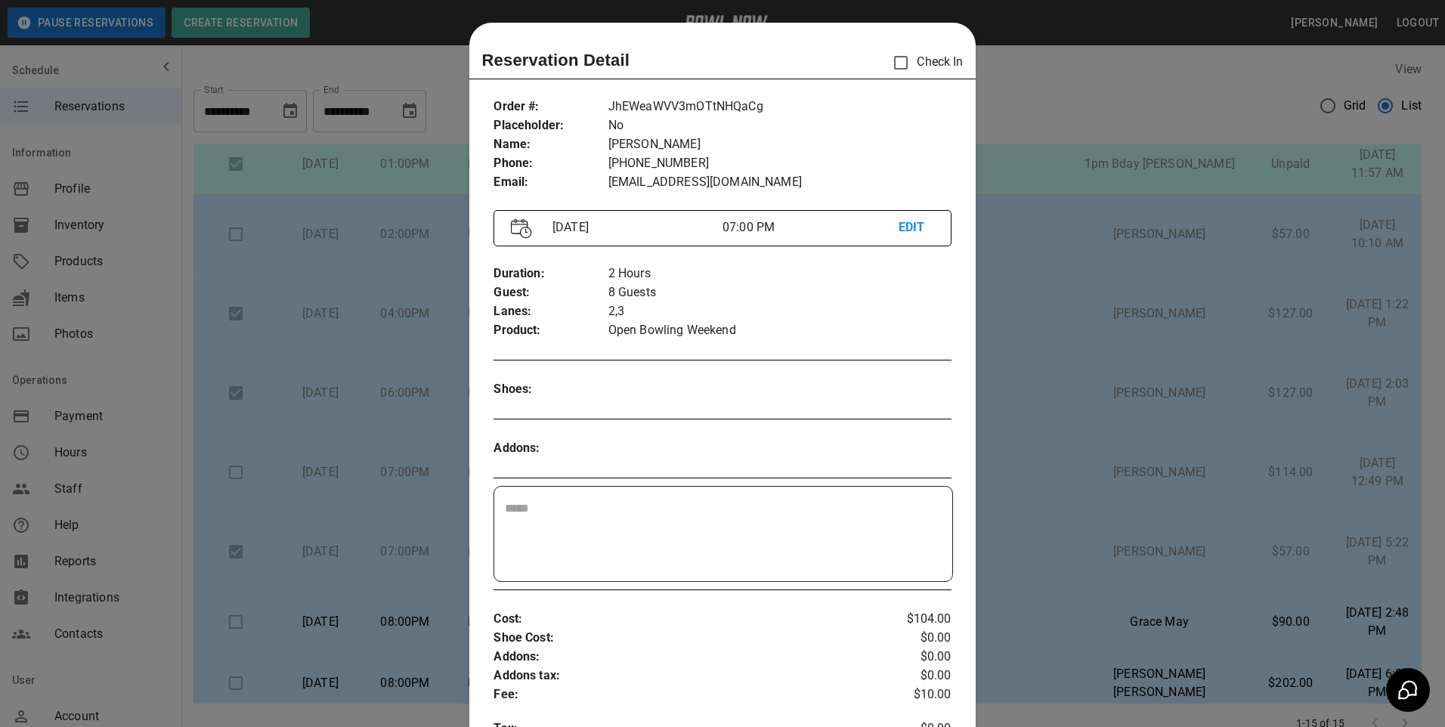
scroll to position [0, 0]
click at [1123, 94] on div at bounding box center [722, 363] width 1445 height 727
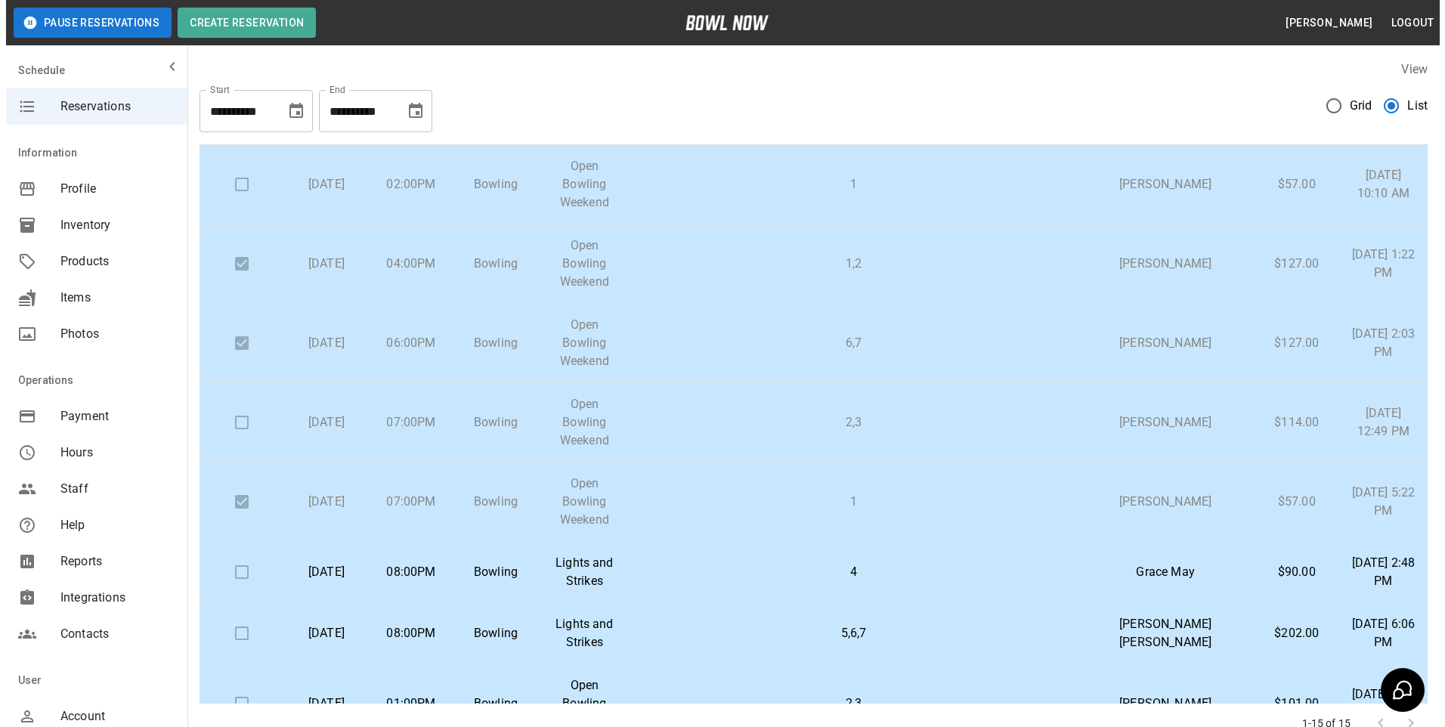
scroll to position [227, 0]
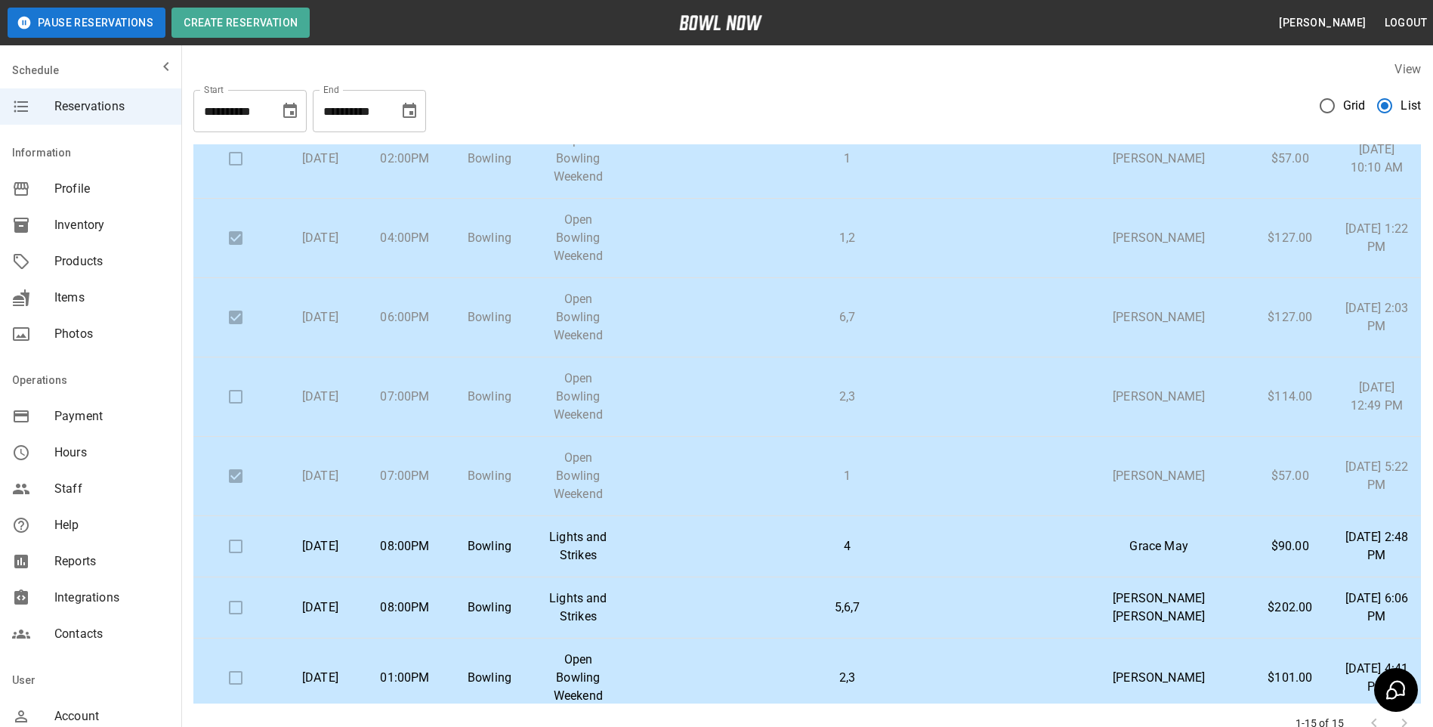
click at [797, 537] on p "4" at bounding box center [848, 546] width 422 height 18
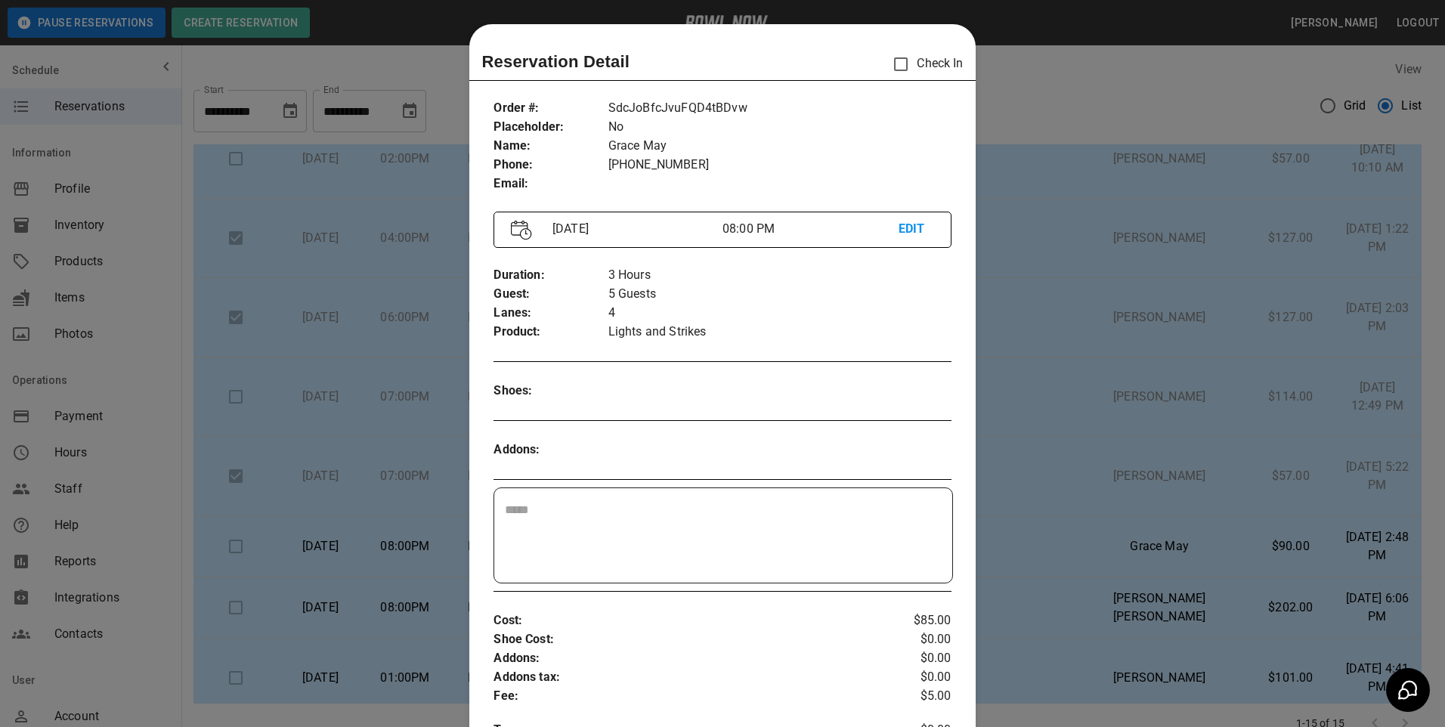
scroll to position [24, 0]
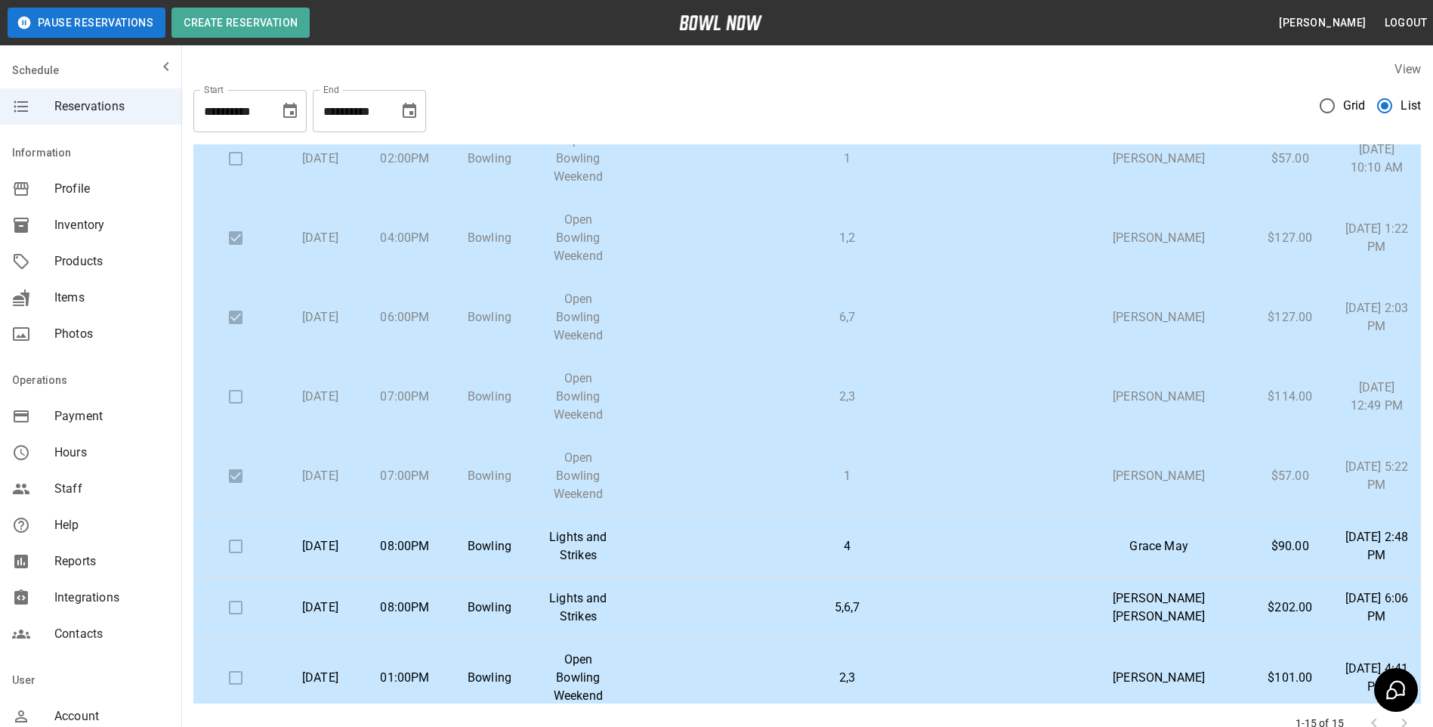
click at [1037, 516] on td "4" at bounding box center [848, 546] width 446 height 61
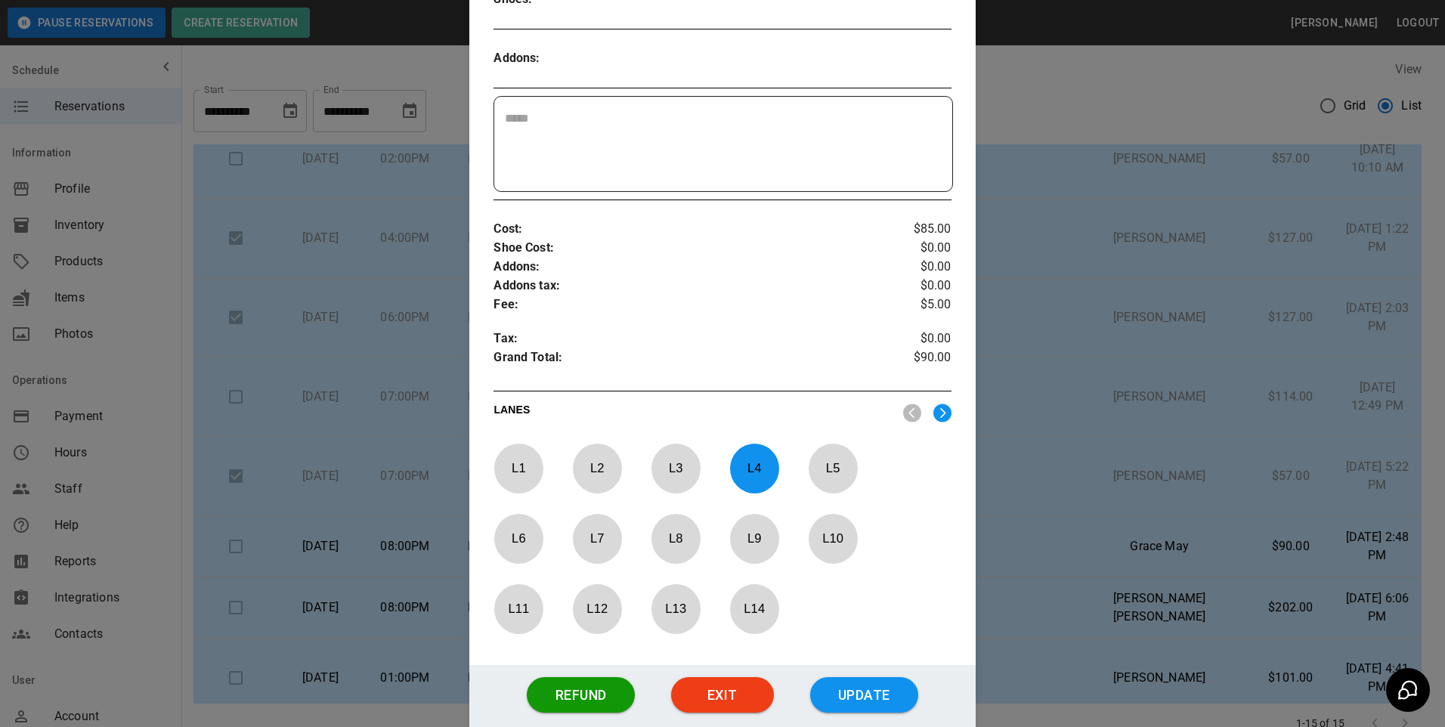
scroll to position [495, 0]
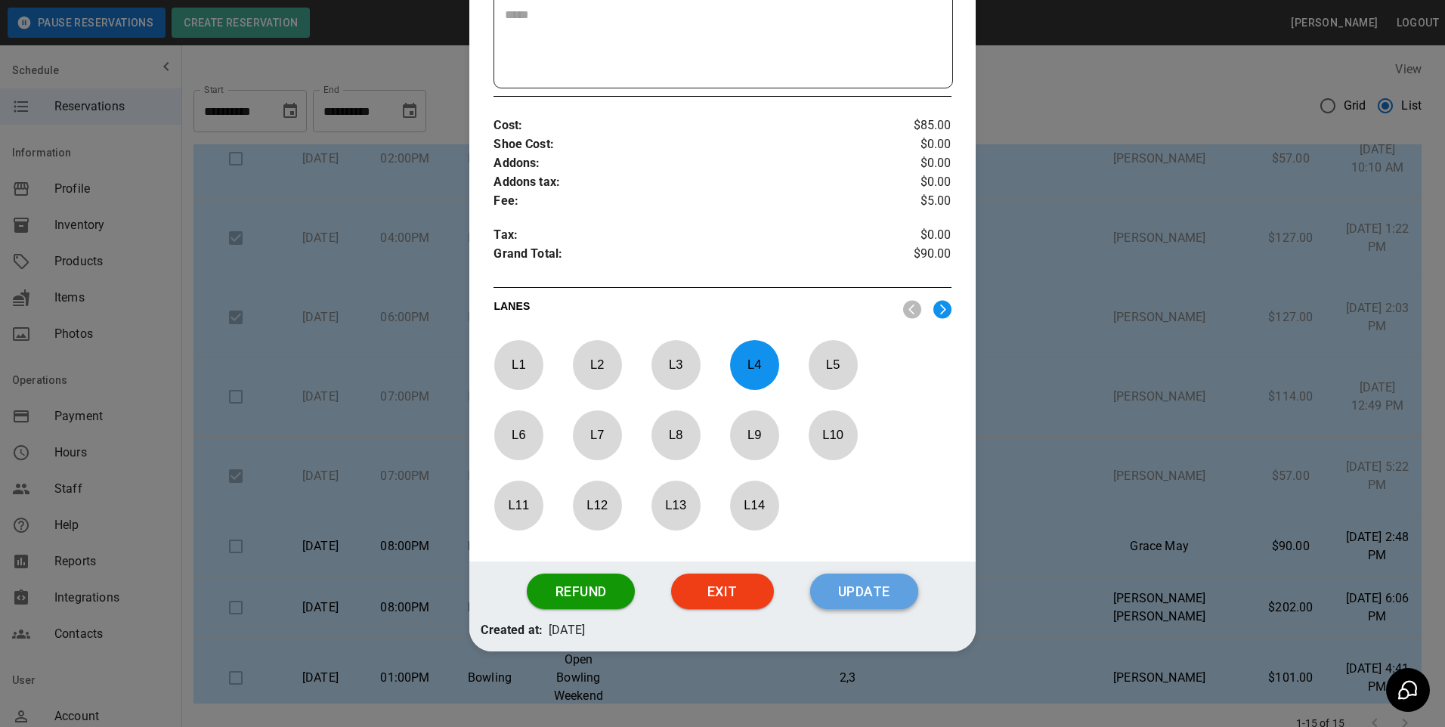
click at [830, 601] on button "Update" at bounding box center [864, 591] width 108 height 36
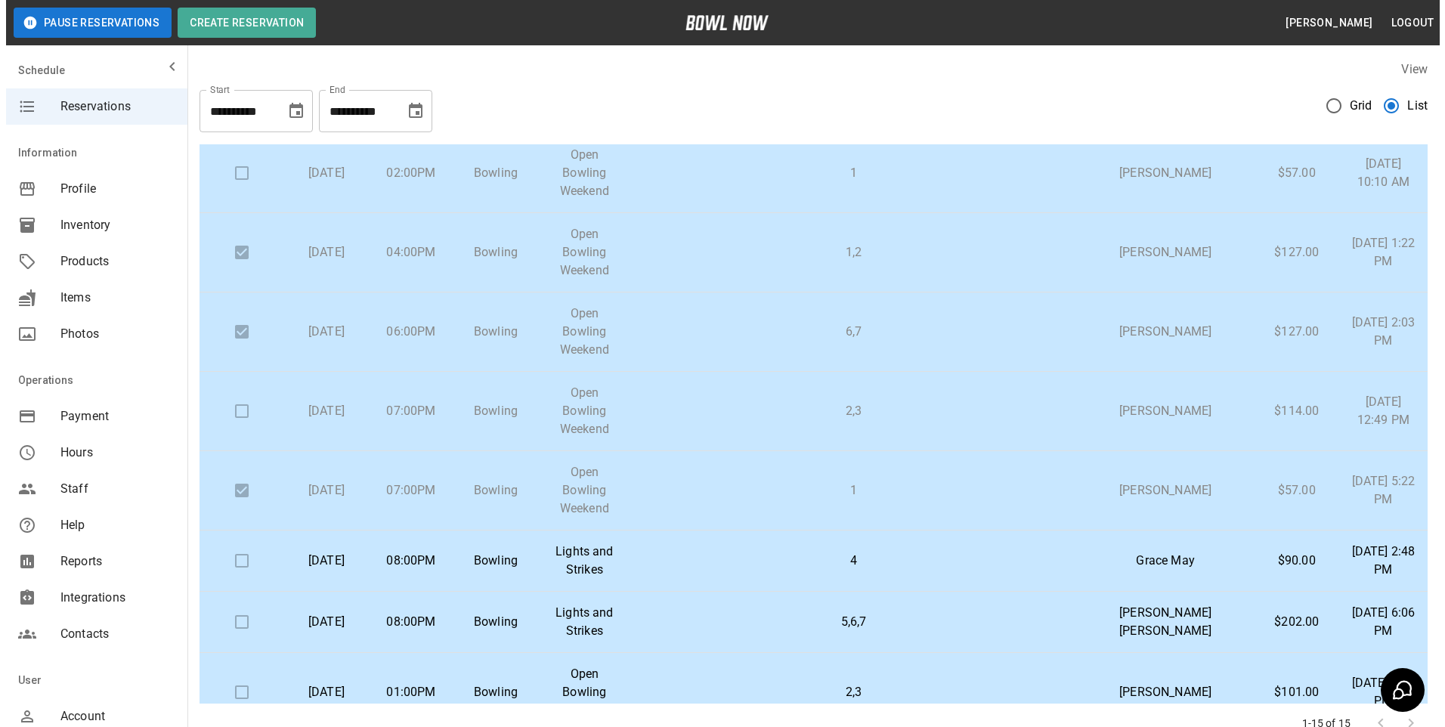
scroll to position [227, 0]
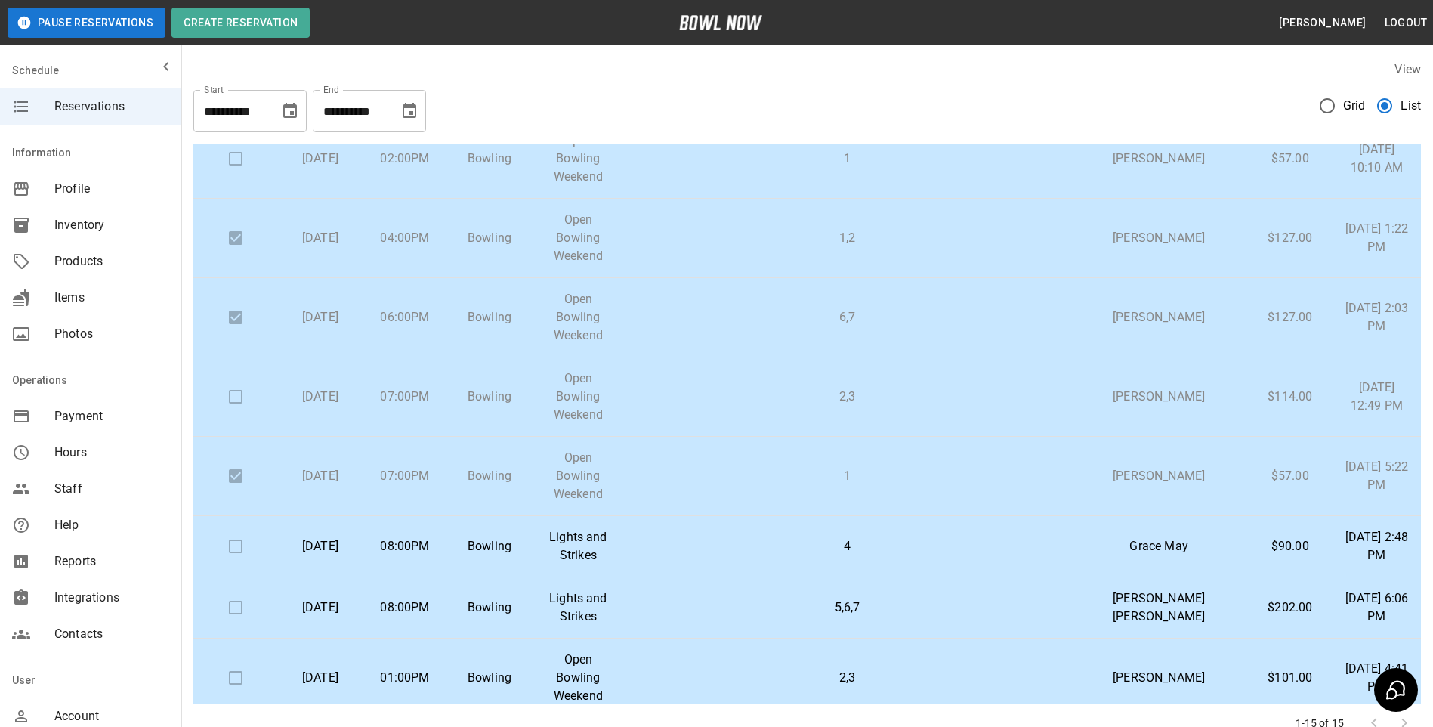
click at [1004, 537] on p "4" at bounding box center [848, 546] width 422 height 18
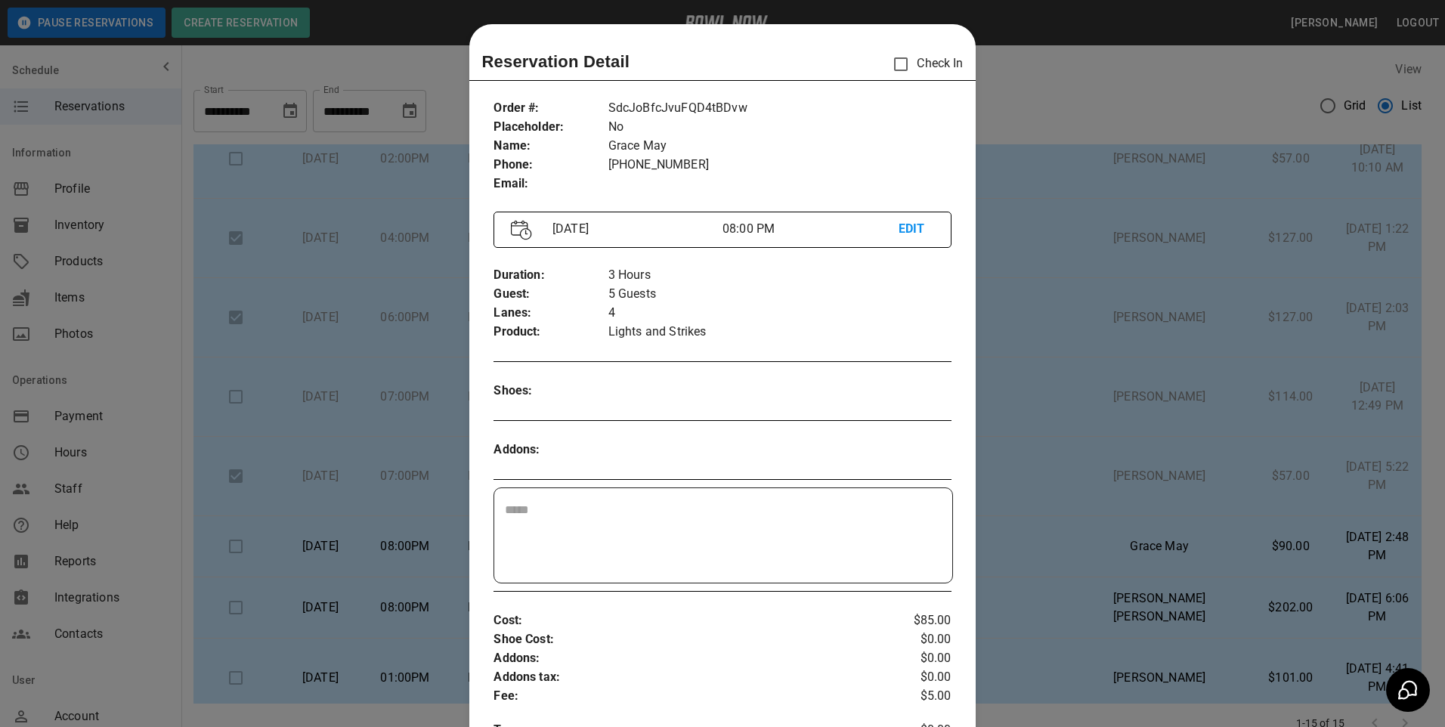
scroll to position [24, 0]
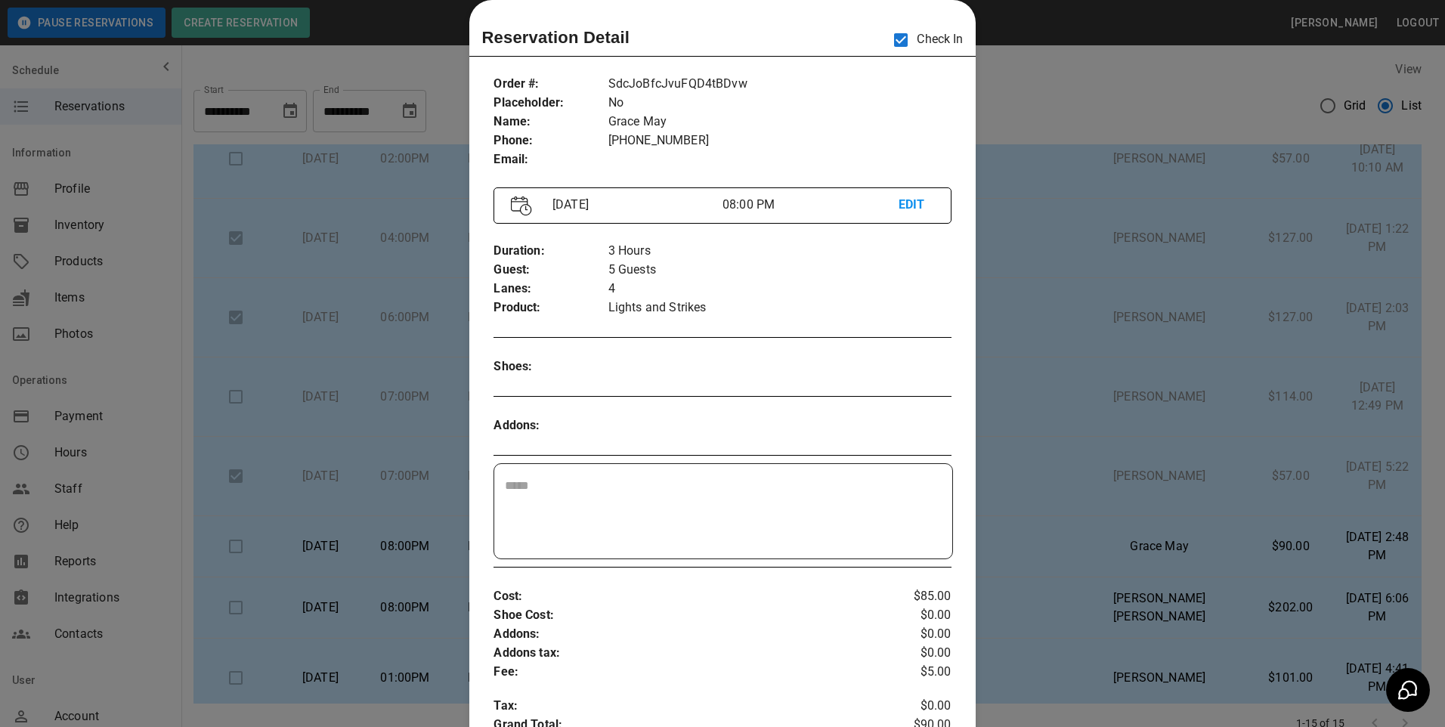
click at [1037, 88] on div at bounding box center [722, 363] width 1445 height 727
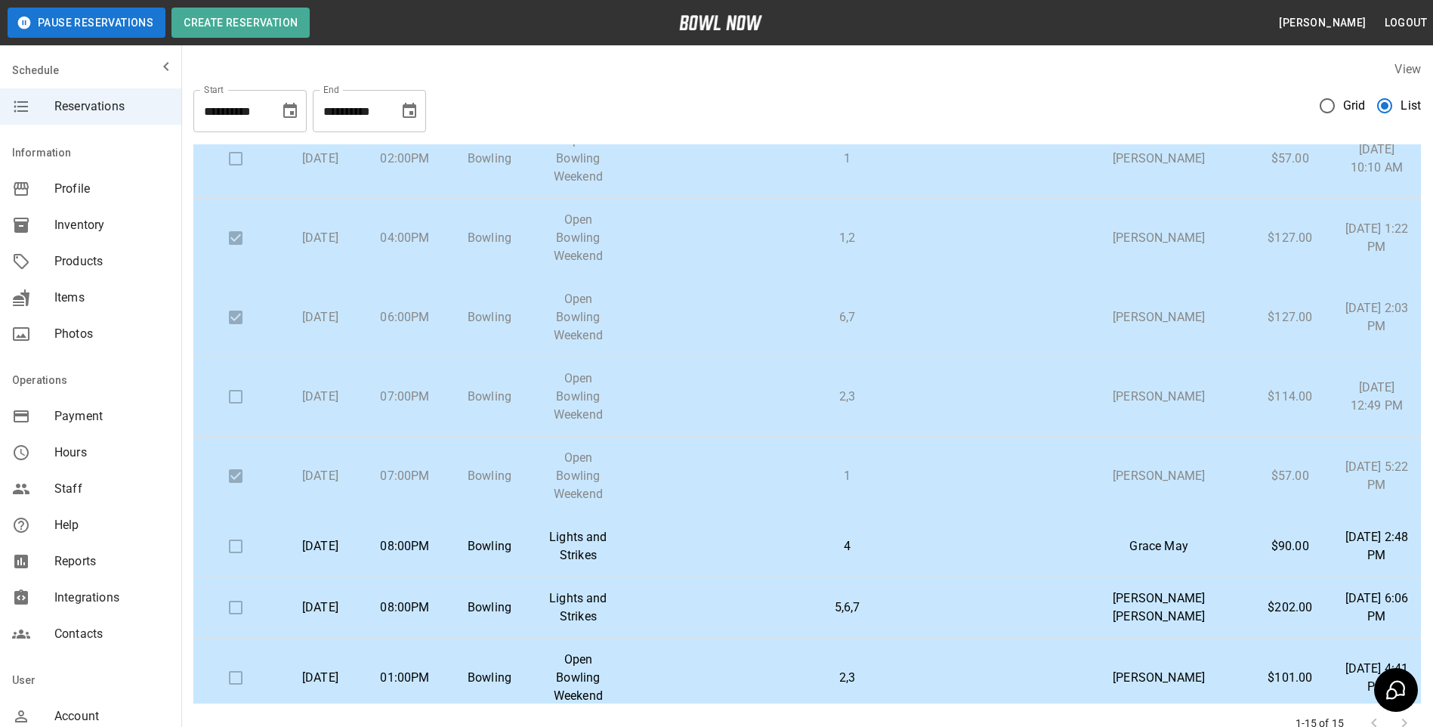
click at [1005, 598] on p "5,6,7" at bounding box center [848, 607] width 422 height 18
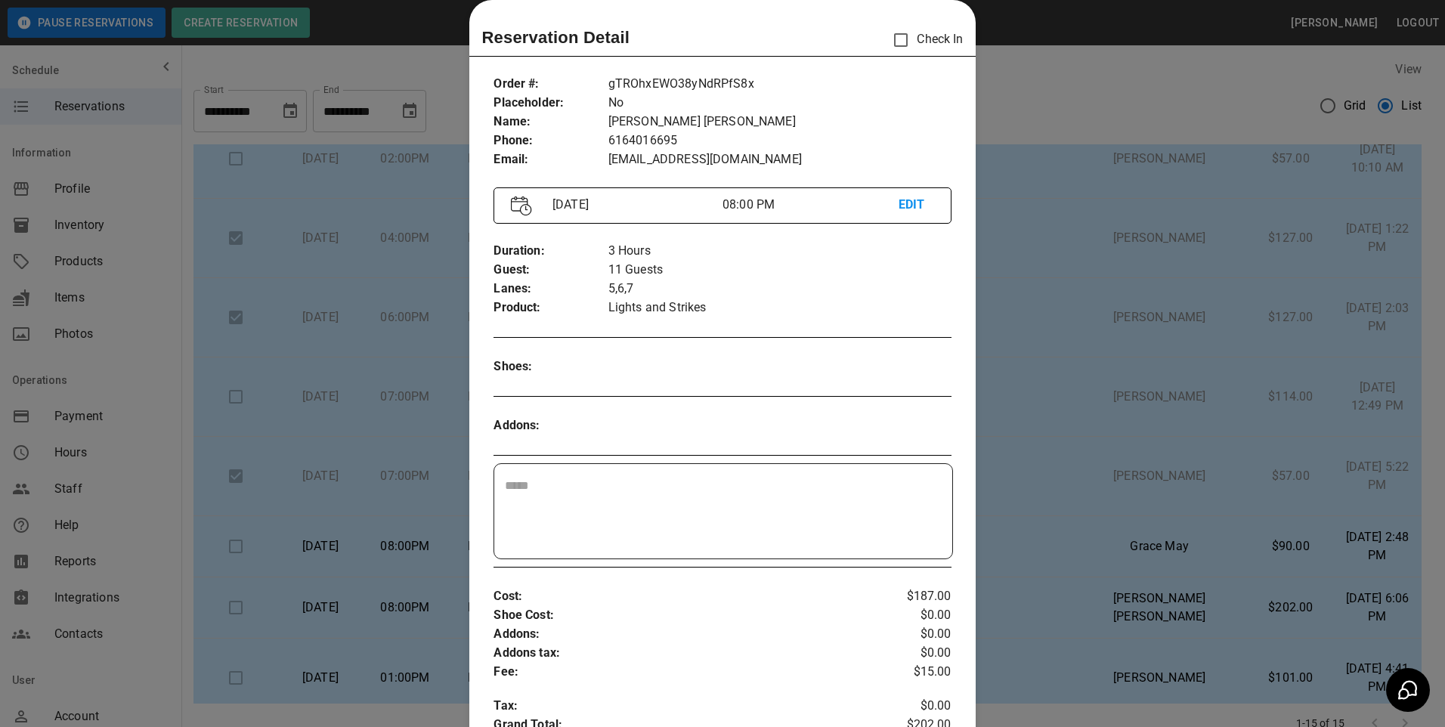
click at [1120, 357] on div at bounding box center [722, 363] width 1445 height 727
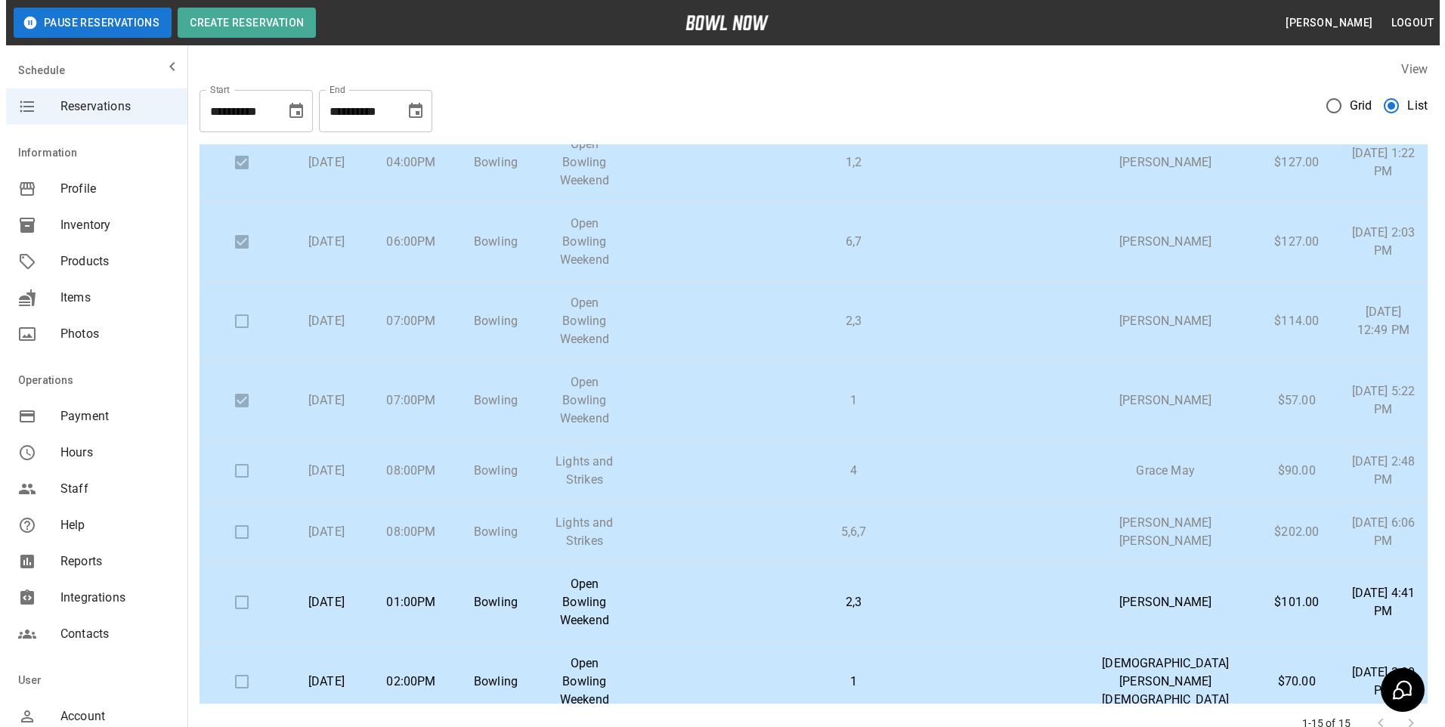
scroll to position [378, 0]
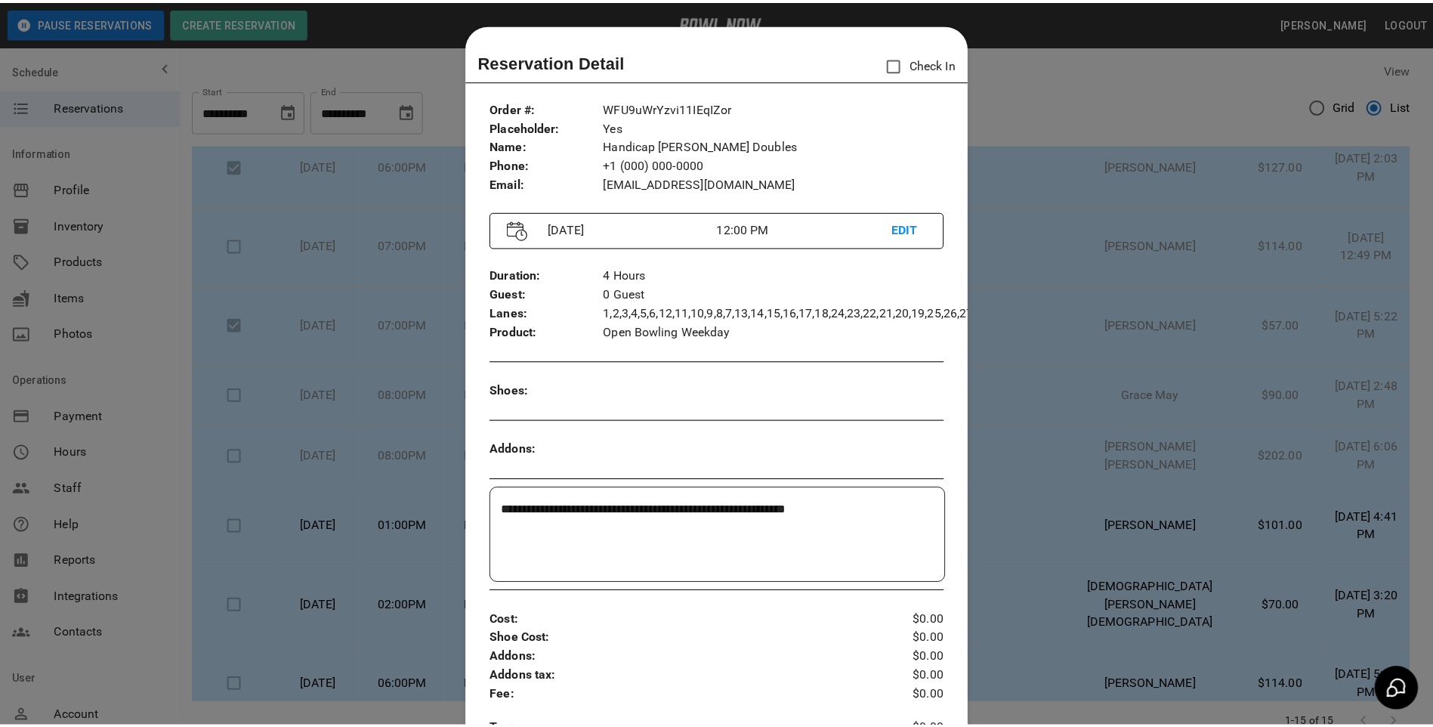
scroll to position [24, 0]
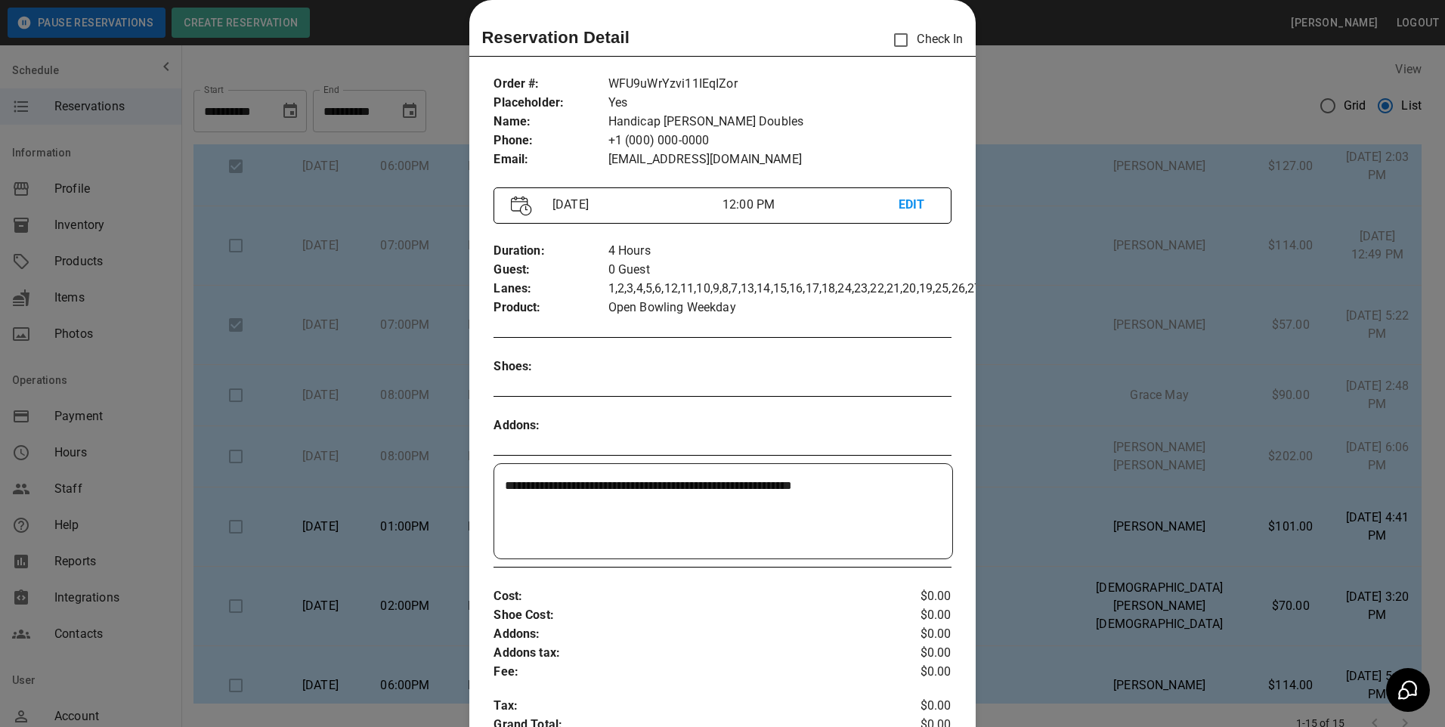
click at [1039, 64] on div at bounding box center [722, 363] width 1445 height 727
